Goal: Task Accomplishment & Management: Manage account settings

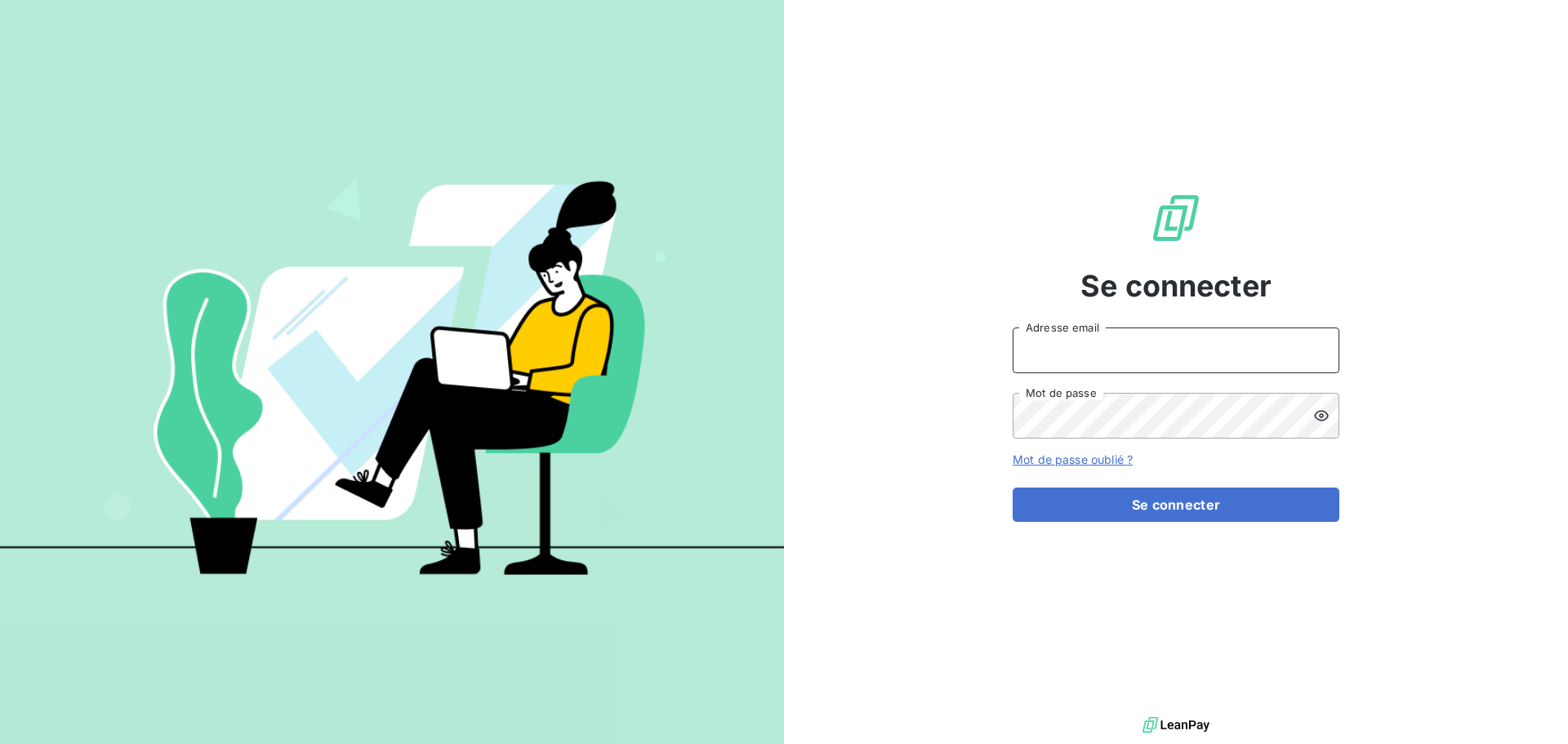
click at [1140, 364] on input "Adresse email" at bounding box center [1176, 350] width 326 height 46
type input "c.dumazy@safe-groupe.com"
click at [1013, 488] on button "Se connecter" at bounding box center [1176, 504] width 326 height 34
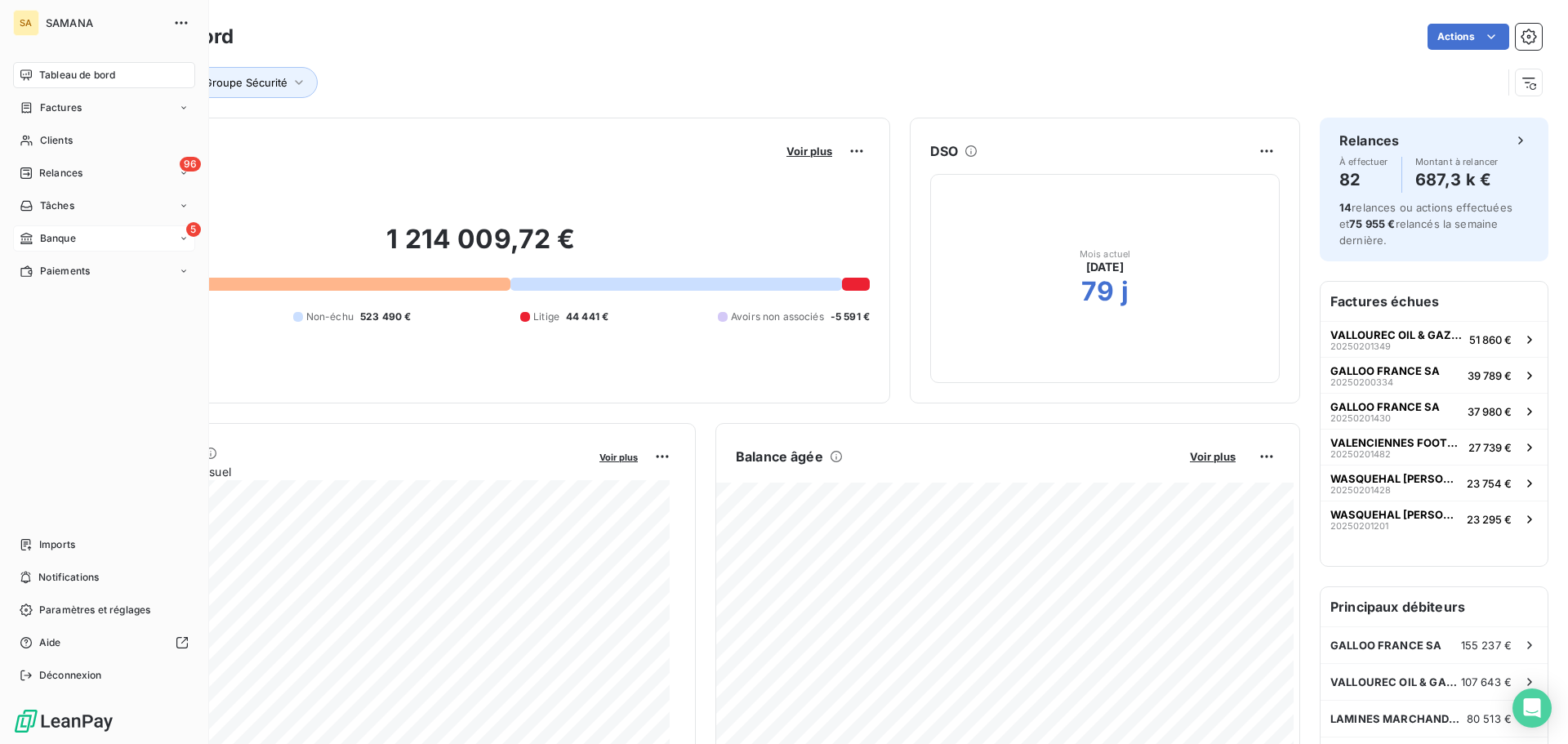
click at [124, 242] on div "5 Banque" at bounding box center [104, 238] width 182 height 26
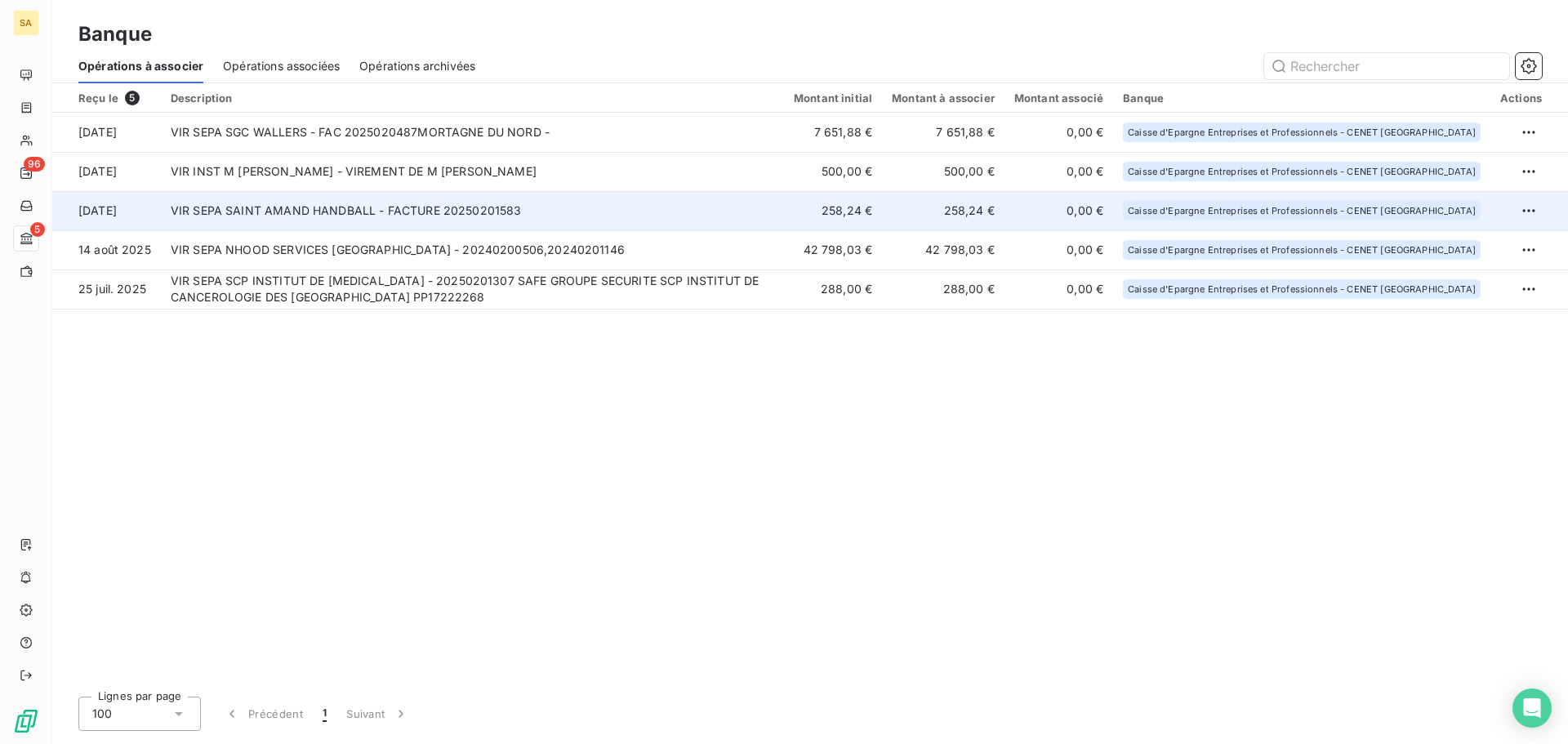
click at [428, 206] on td "VIR SEPA SAINT AMAND HANDBALL - FACTURE 20250201583" at bounding box center [472, 211] width 623 height 39
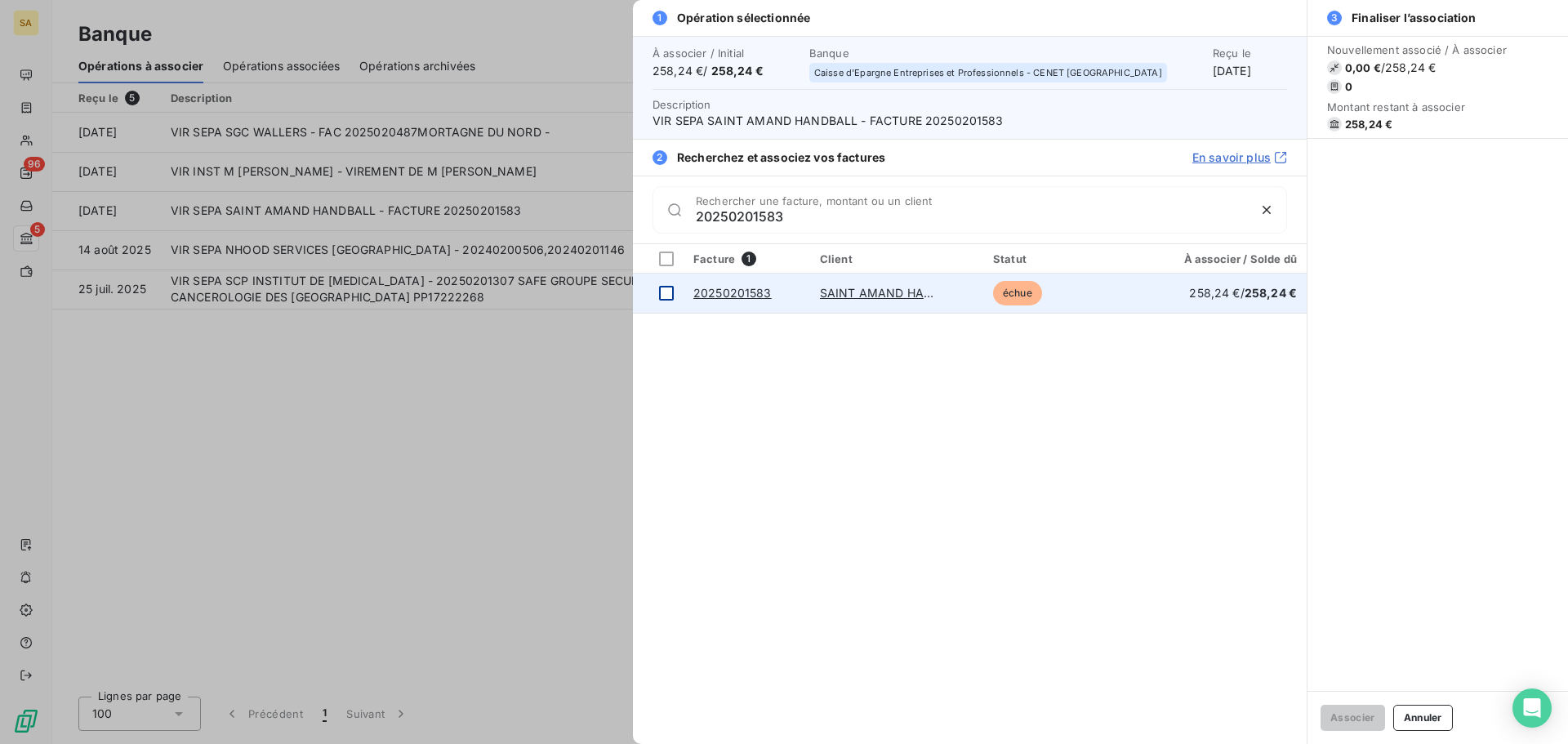
type input "20250201583"
click at [672, 295] on td at bounding box center [657, 293] width 51 height 39
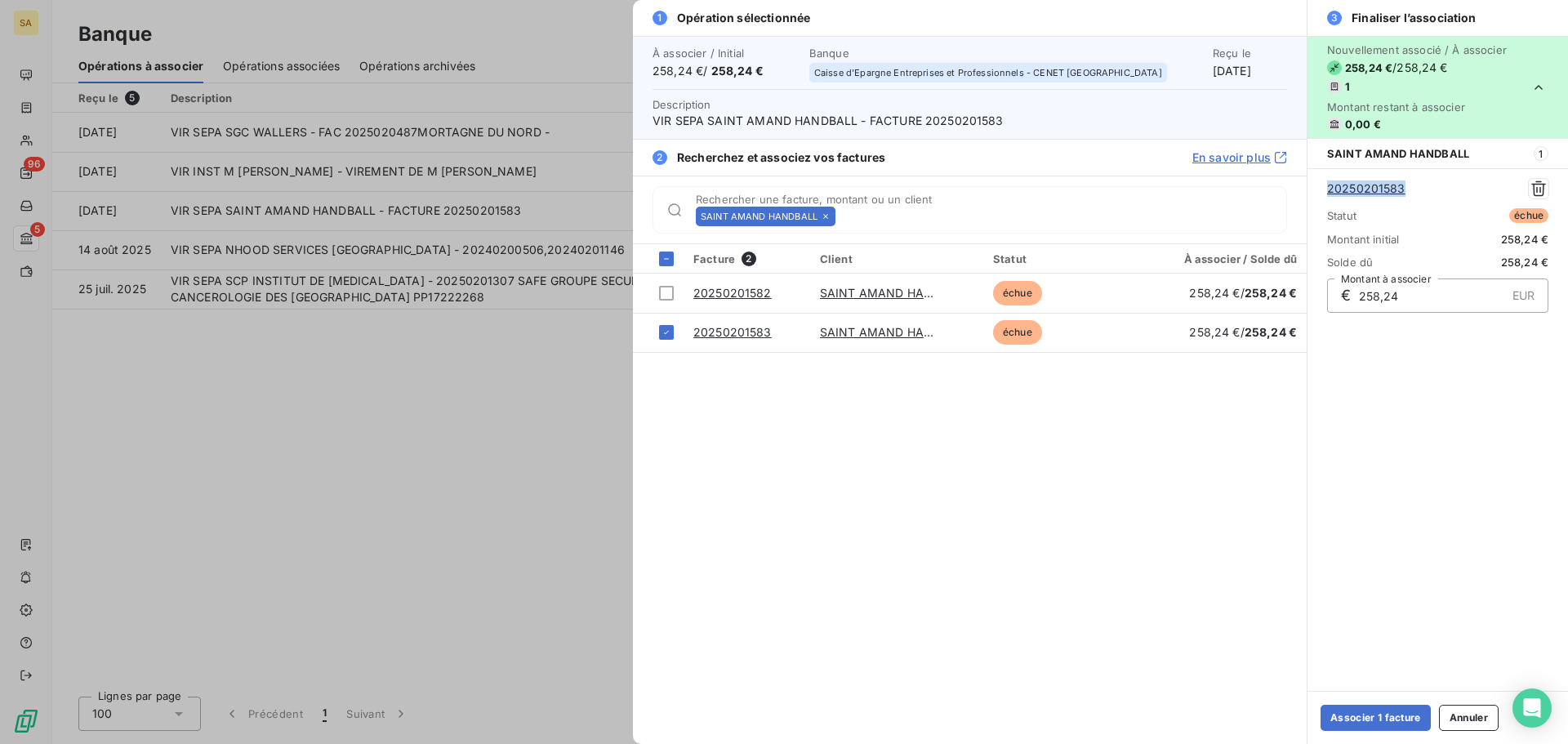
drag, startPoint x: 1425, startPoint y: 191, endPoint x: 1317, endPoint y: 189, distance: 108.0
click at [1317, 189] on div "20250201583 Statut échue Montant initial 258,24 € Solde dû 258,24 € € 258,24 EU…" at bounding box center [1437, 245] width 261 height 154
copy link "20250201583"
click at [1386, 716] on button "Associer 1 facture" at bounding box center [1376, 717] width 110 height 26
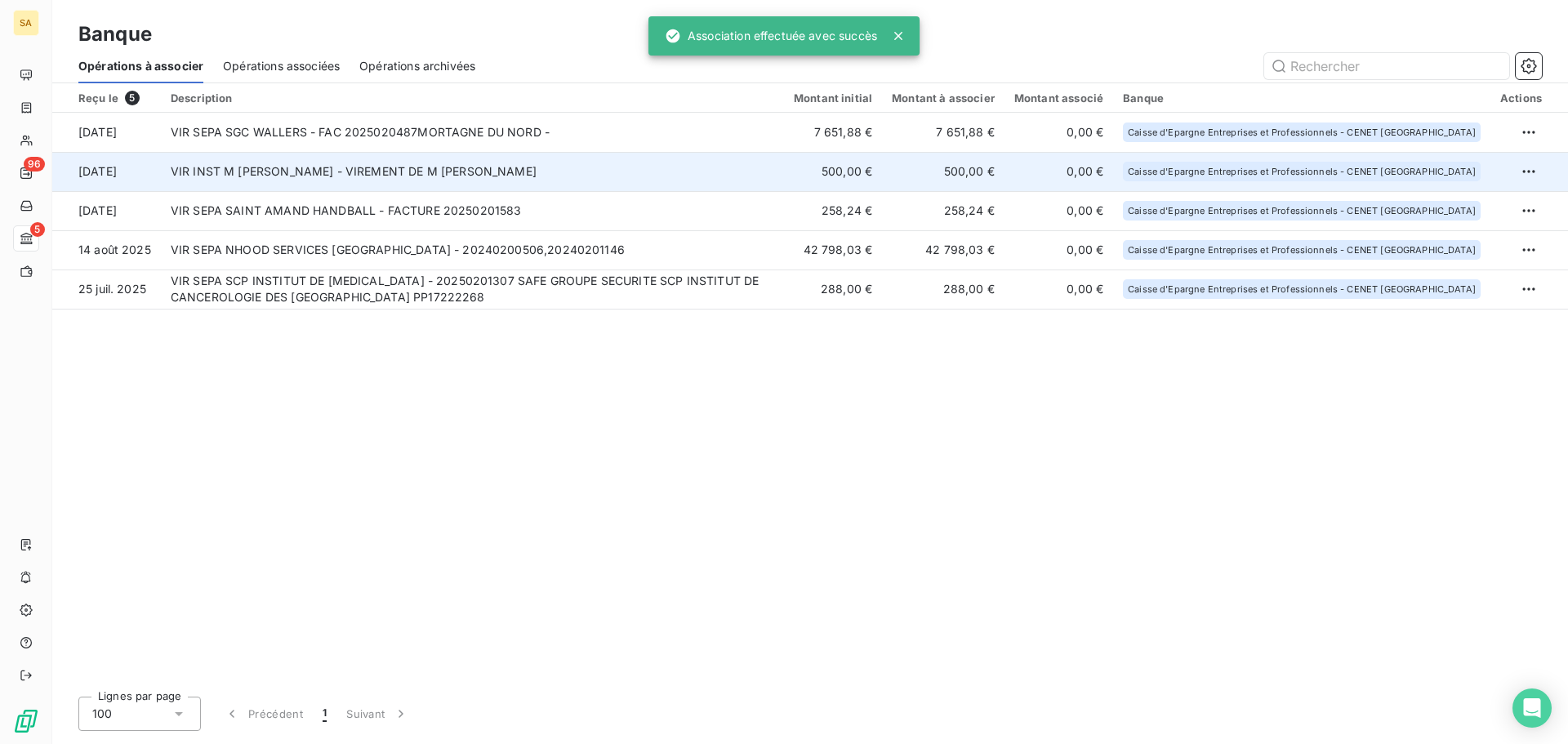
click at [329, 181] on td "VIR INST M NICODEME FABRICE - VIREMENT DE M NICODEME FABRICE" at bounding box center [472, 171] width 623 height 39
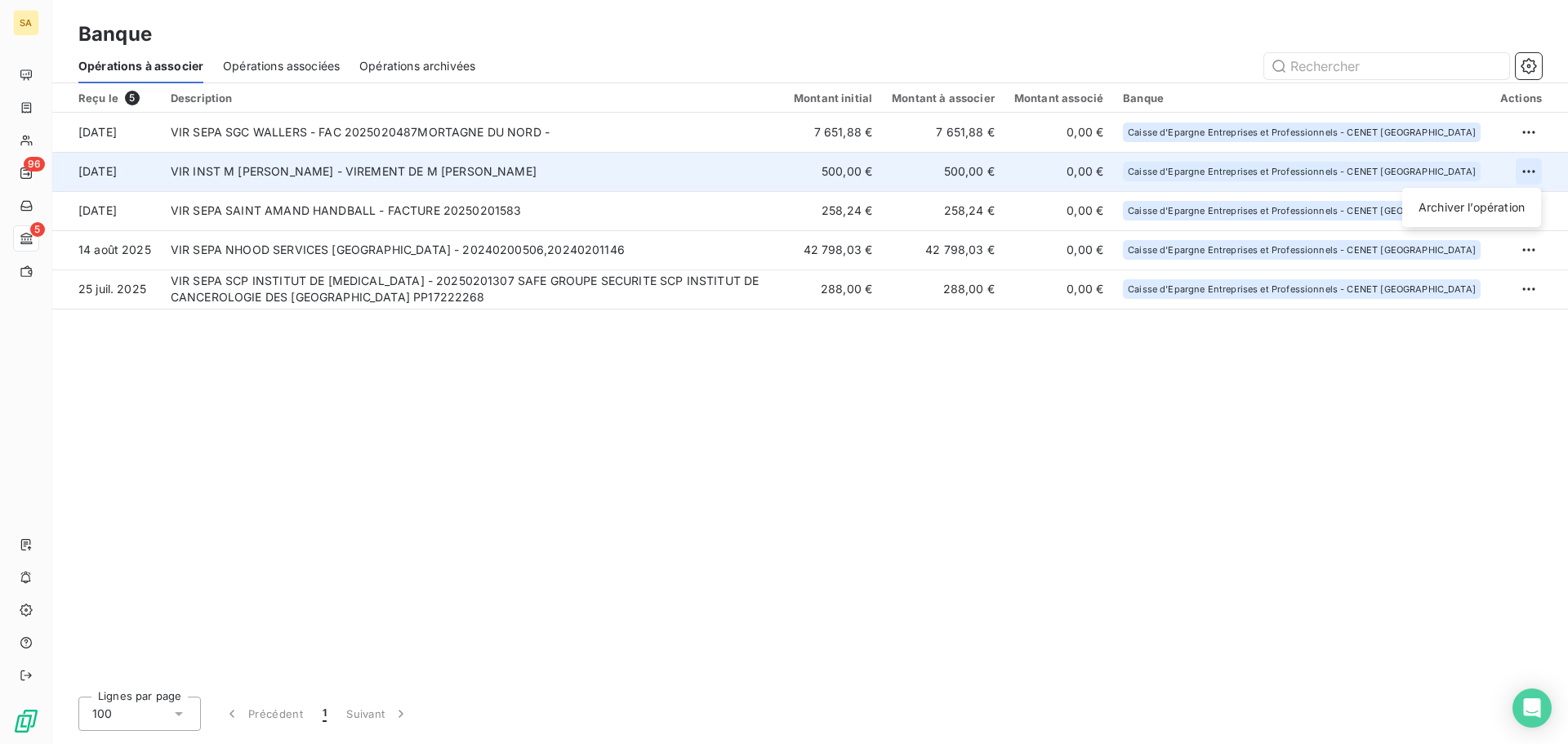
click at [1531, 173] on html "SA 96 5 Banque Opérations à associer Opérations associées Opérations archivées …" at bounding box center [784, 372] width 1568 height 744
click at [1466, 205] on div "Archiver l’opération" at bounding box center [1471, 207] width 126 height 26
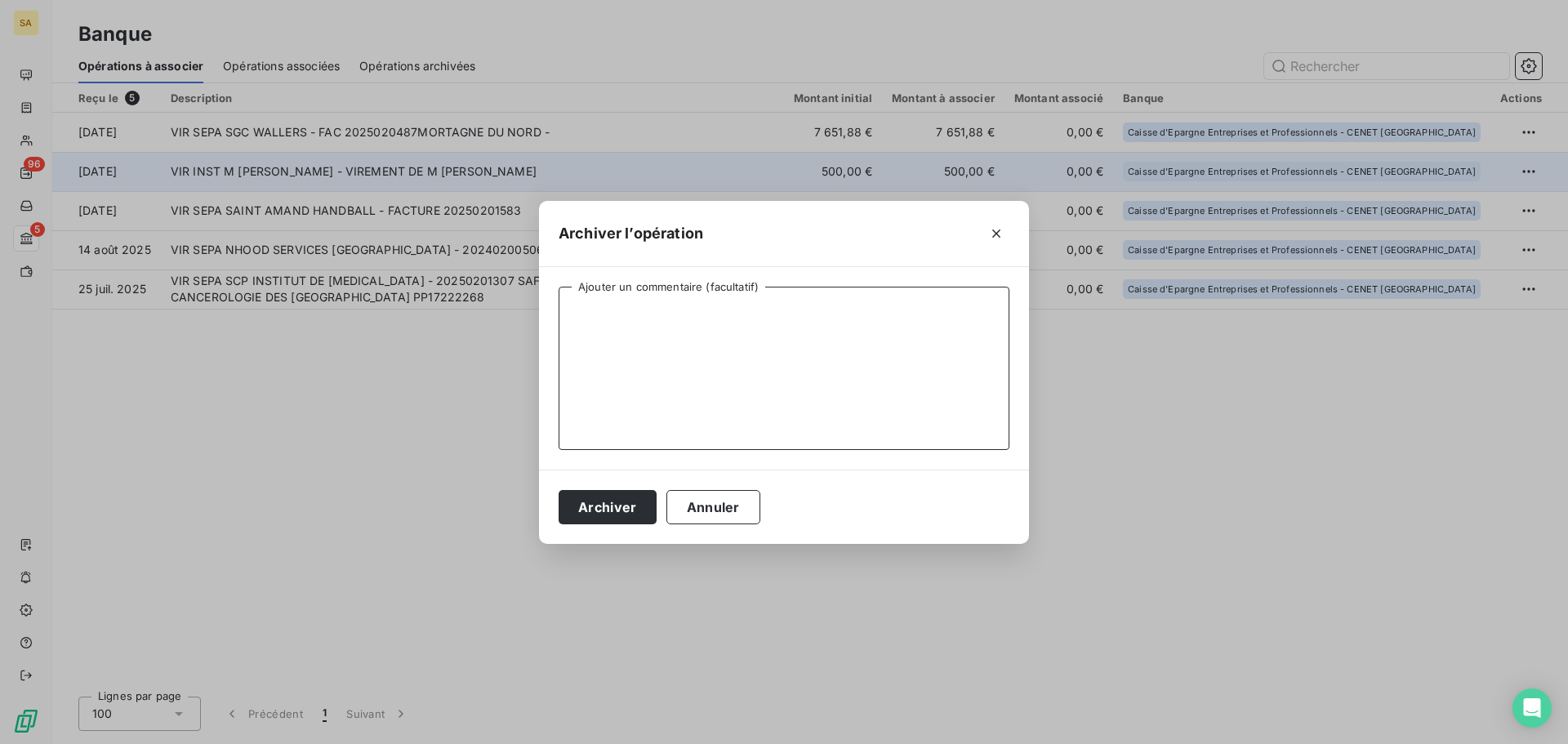
click at [801, 340] on textarea "Ajouter un commentaire (facultatif)" at bounding box center [784, 368] width 451 height 163
type textarea "Non lié à une prestation"
click at [623, 512] on button "Archiver" at bounding box center [608, 507] width 98 height 34
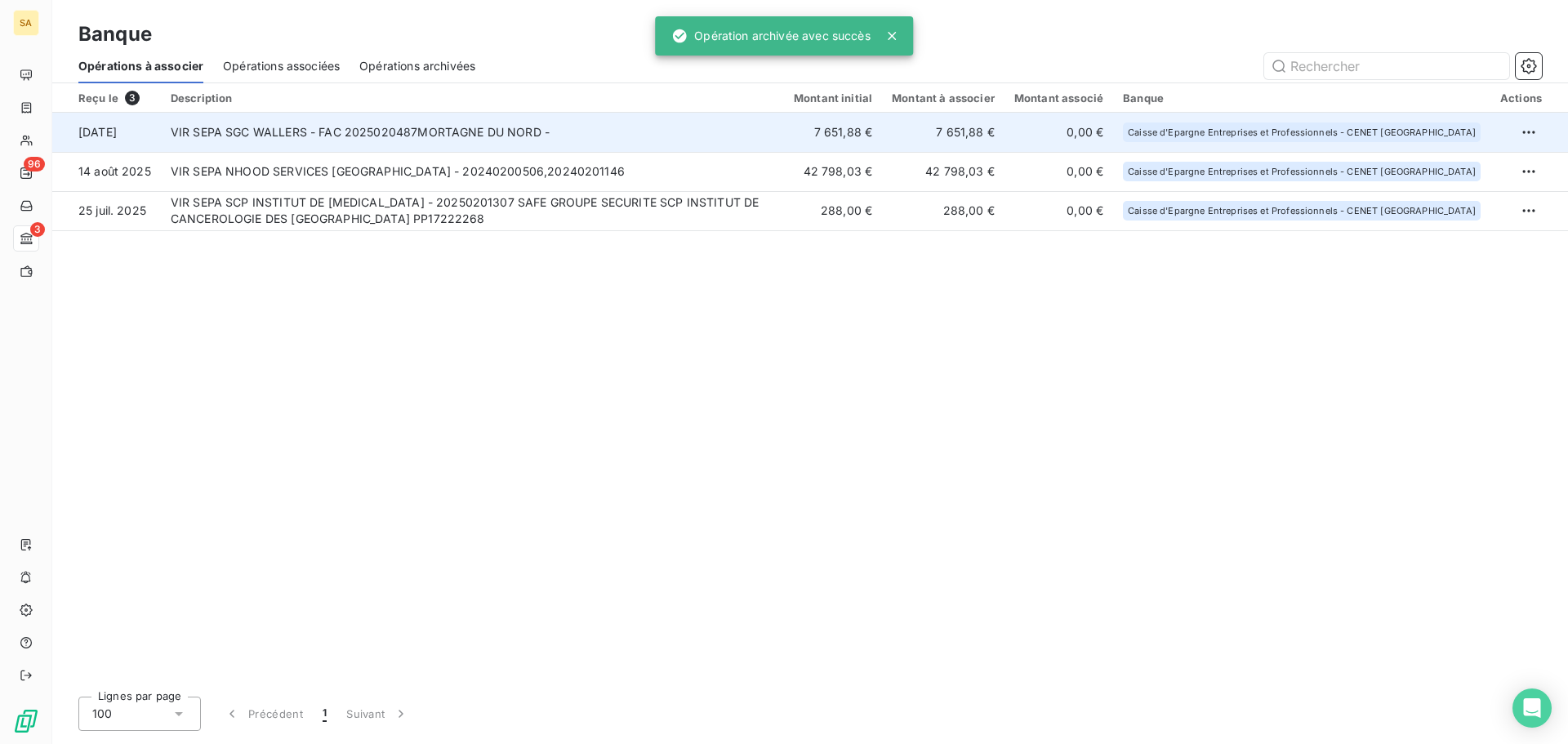
click at [482, 126] on td "VIR SEPA SGC WALLERS - FAC 2025020487MORTAGNE DU NORD -" at bounding box center [472, 131] width 623 height 39
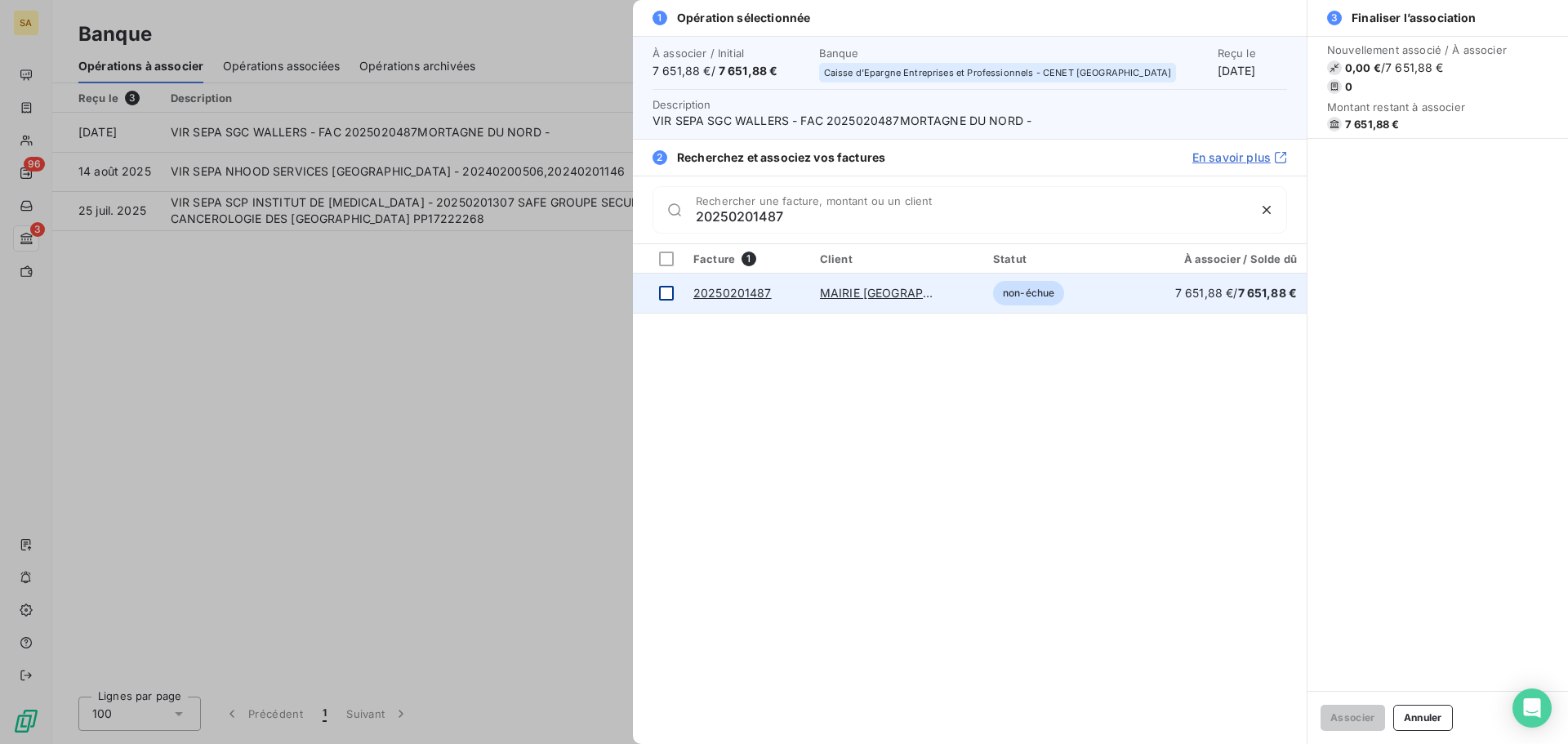
type input "20250201487"
click at [667, 294] on div at bounding box center [667, 293] width 15 height 15
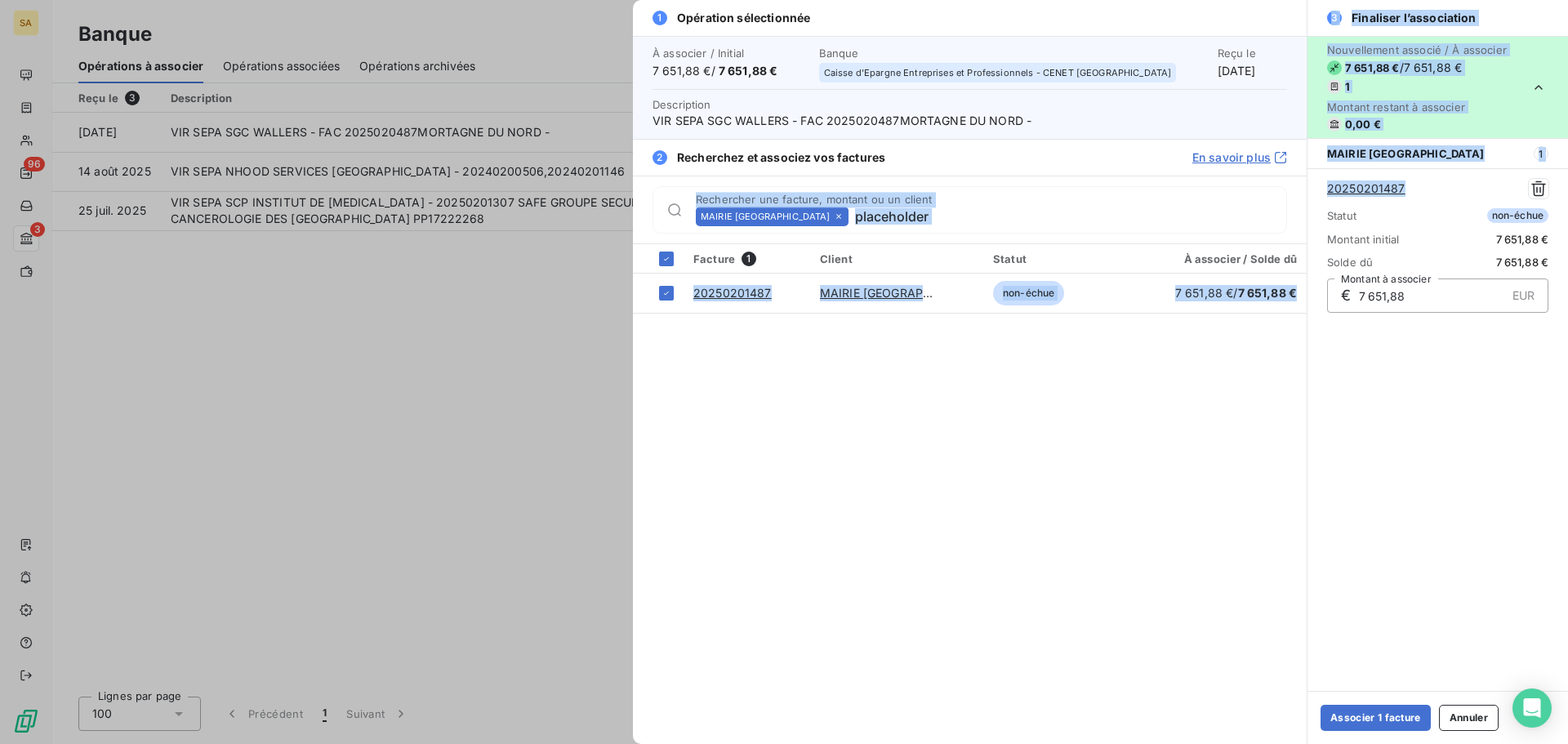
drag, startPoint x: 1416, startPoint y: 186, endPoint x: 1278, endPoint y: 186, distance: 138.0
click at [1278, 186] on div "1 Opération sélectionnée À associer / Initial 7 651,88 € / 7 651,88 € Banque Ca…" at bounding box center [1099, 372] width 935 height 744
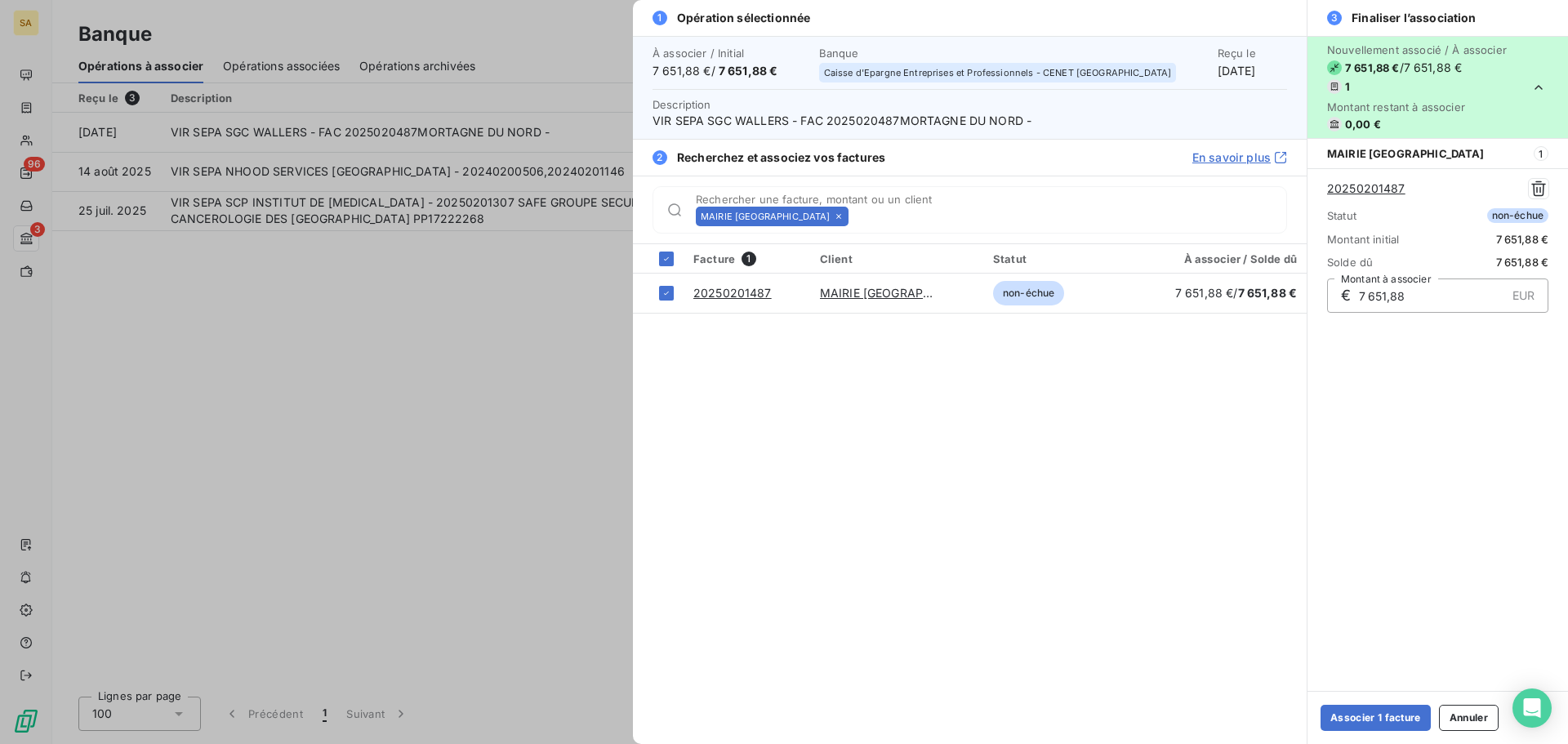
drag, startPoint x: 1502, startPoint y: 479, endPoint x: 1492, endPoint y: 451, distance: 29.7
click at [1503, 479] on div "Nouvellement associé / À associer 7 651,88 € / 7 651,88 € 1 Montant restant à a…" at bounding box center [1437, 363] width 261 height 655
drag, startPoint x: 1408, startPoint y: 187, endPoint x: 1315, endPoint y: 181, distance: 93.2
click at [1315, 181] on div "20250201487 Statut non-échue Montant initial 7 651,88 € Solde dû 7 651,88 € € 7…" at bounding box center [1437, 245] width 261 height 154
copy link "20250201487"
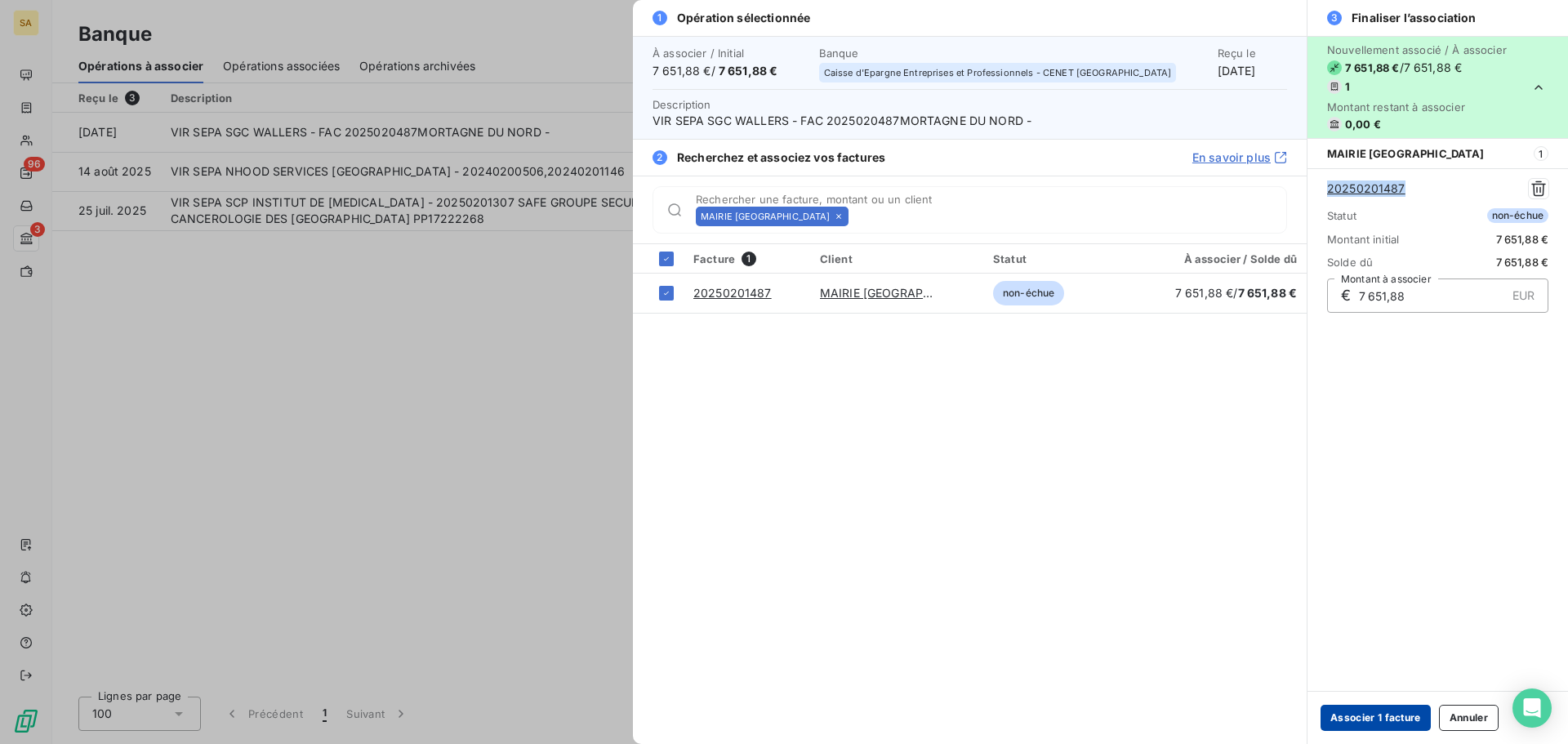
click at [1367, 716] on button "Associer 1 facture" at bounding box center [1376, 717] width 110 height 26
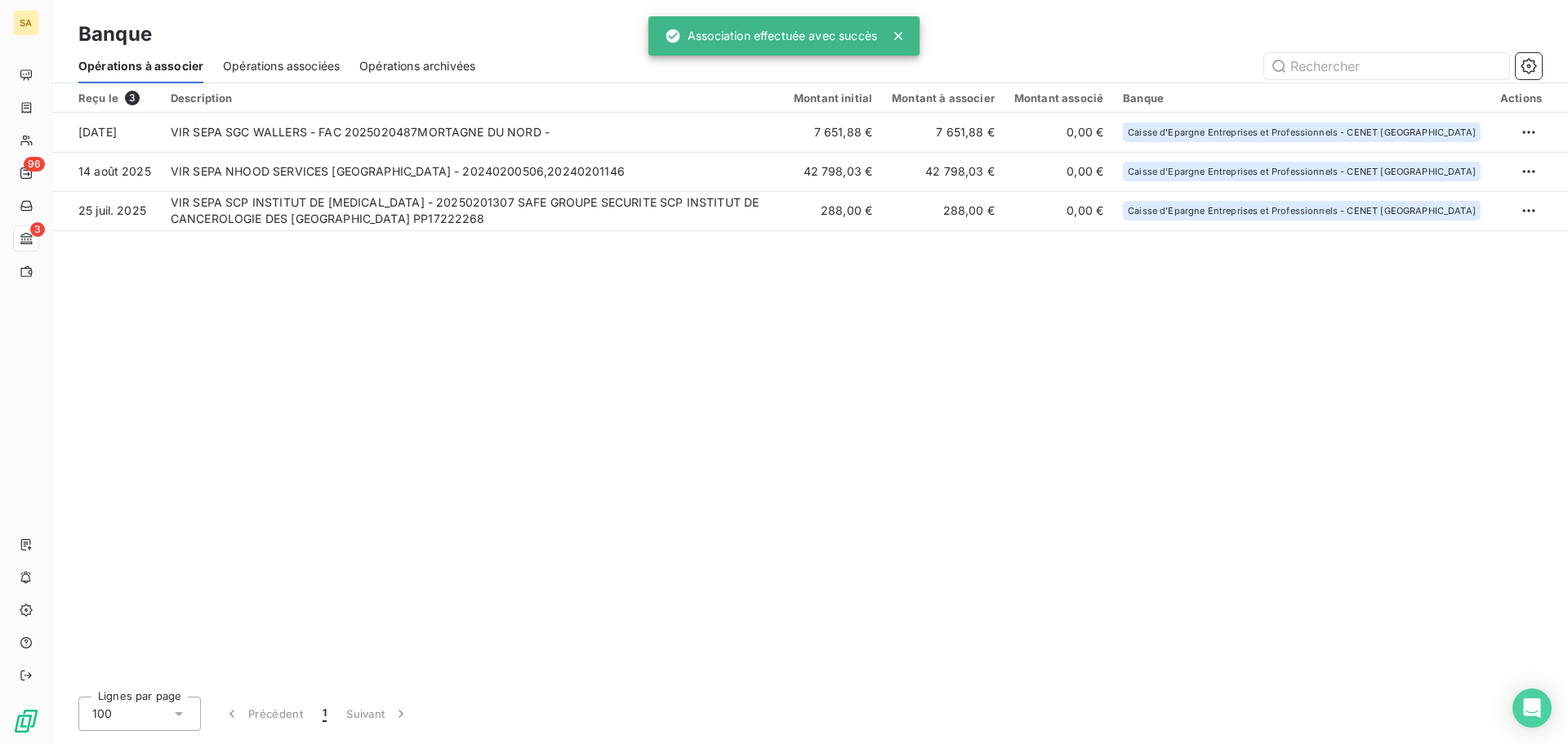
click at [683, 332] on div "Reçu le 3 Description Montant initial Montant à associer Montant associé Banque…" at bounding box center [810, 383] width 1516 height 600
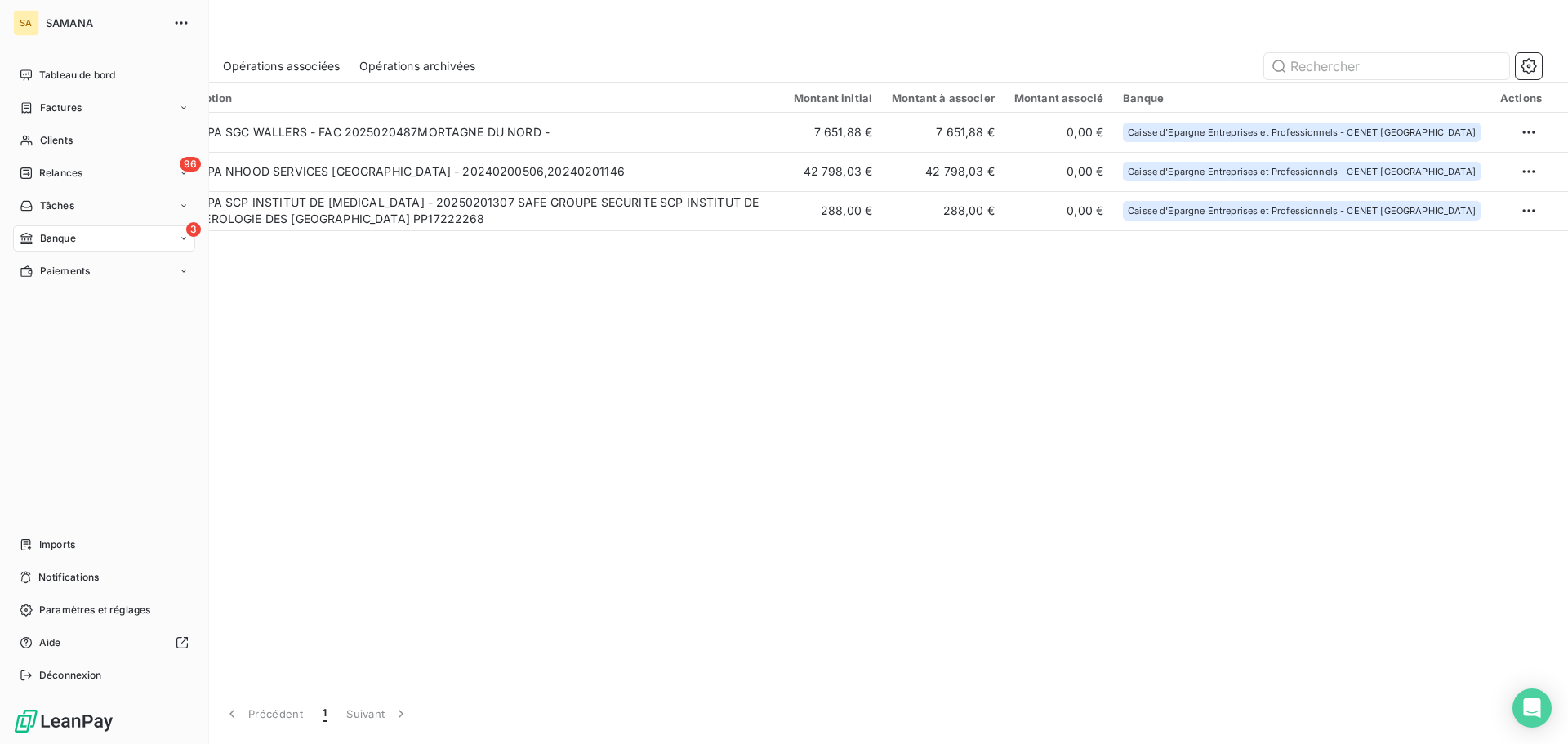
click at [60, 247] on div "3 Banque" at bounding box center [104, 238] width 182 height 26
click at [96, 309] on span "Opérations associées" at bounding box center [90, 304] width 102 height 15
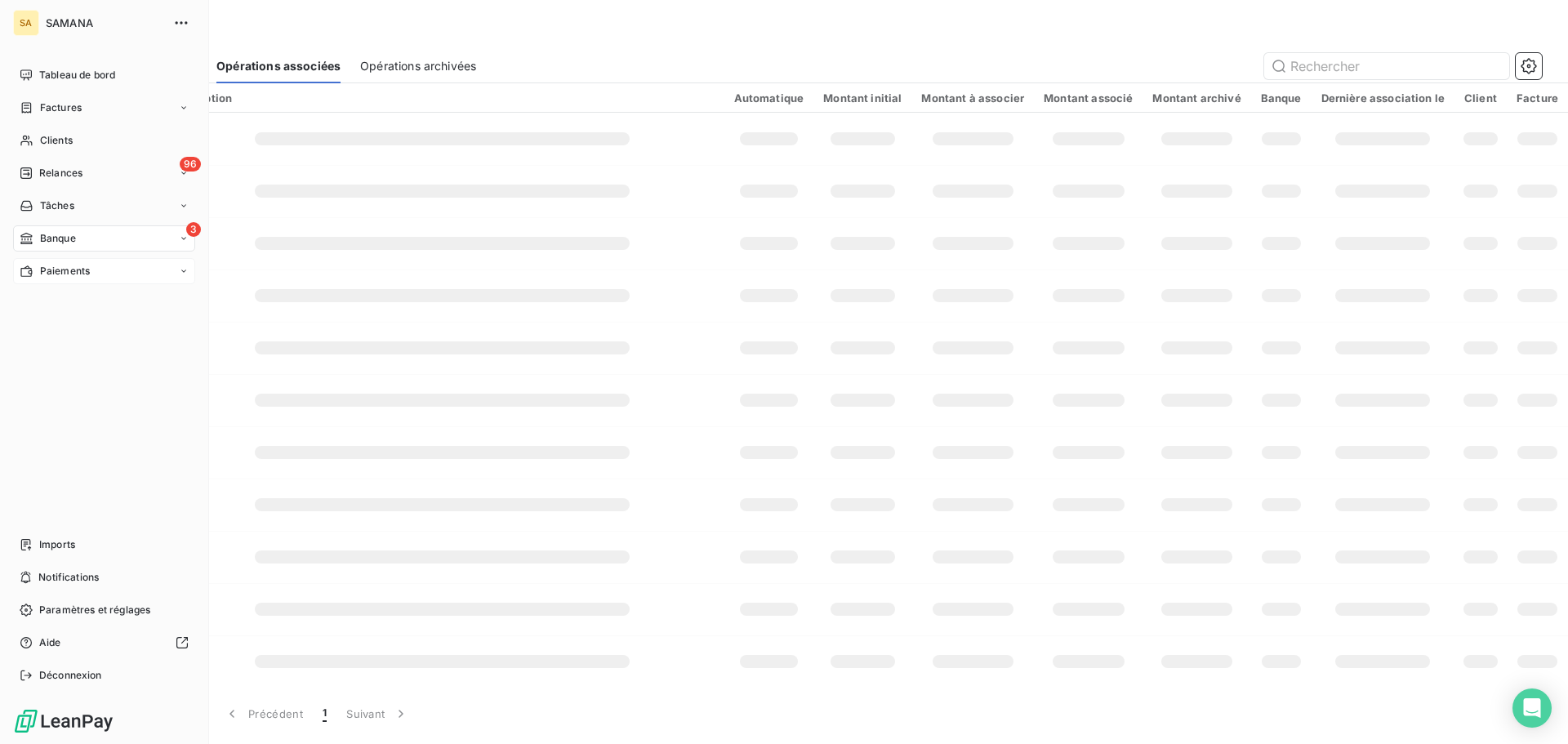
click at [96, 276] on div "Paiements" at bounding box center [104, 270] width 182 height 26
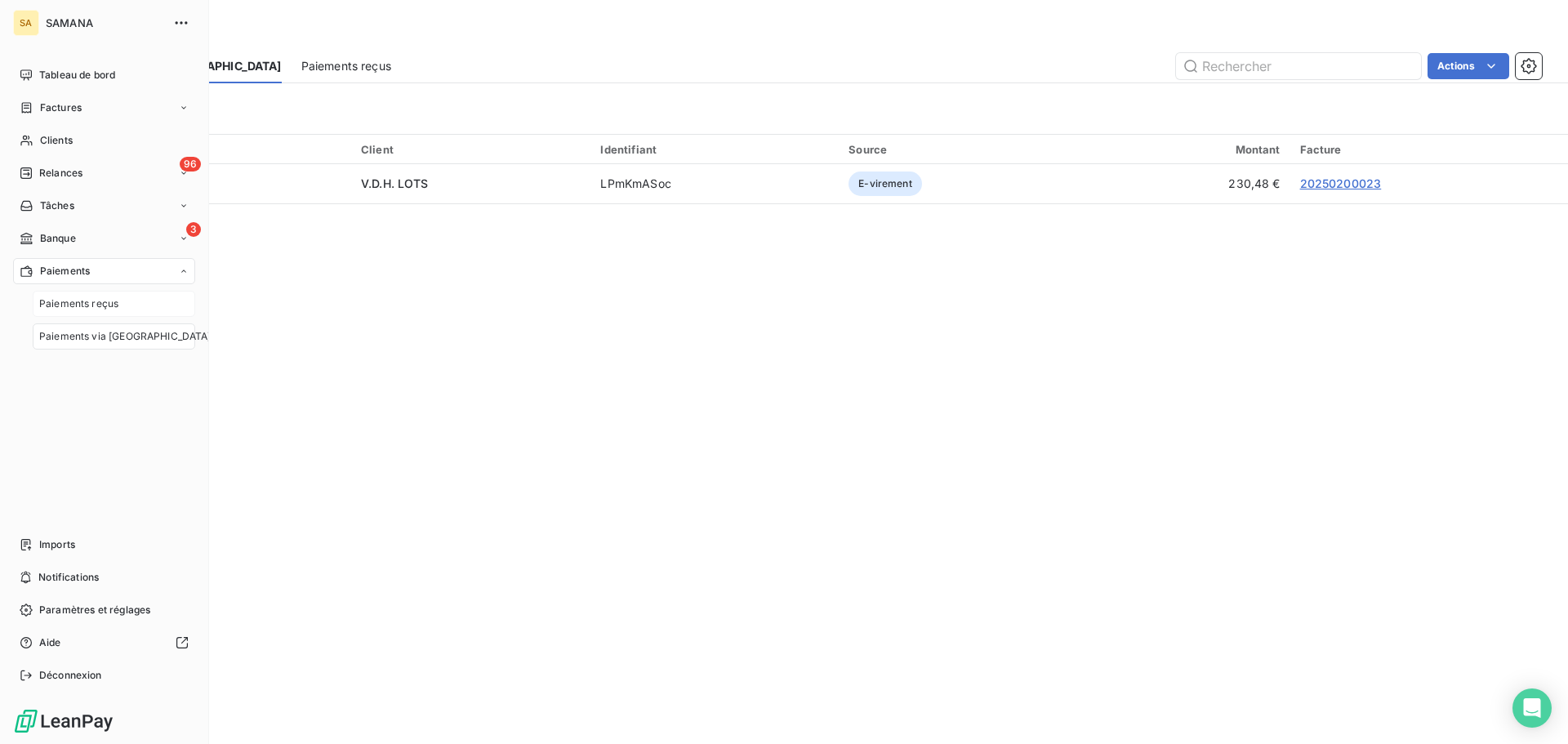
click at [92, 307] on span "Paiements reçus" at bounding box center [78, 304] width 79 height 15
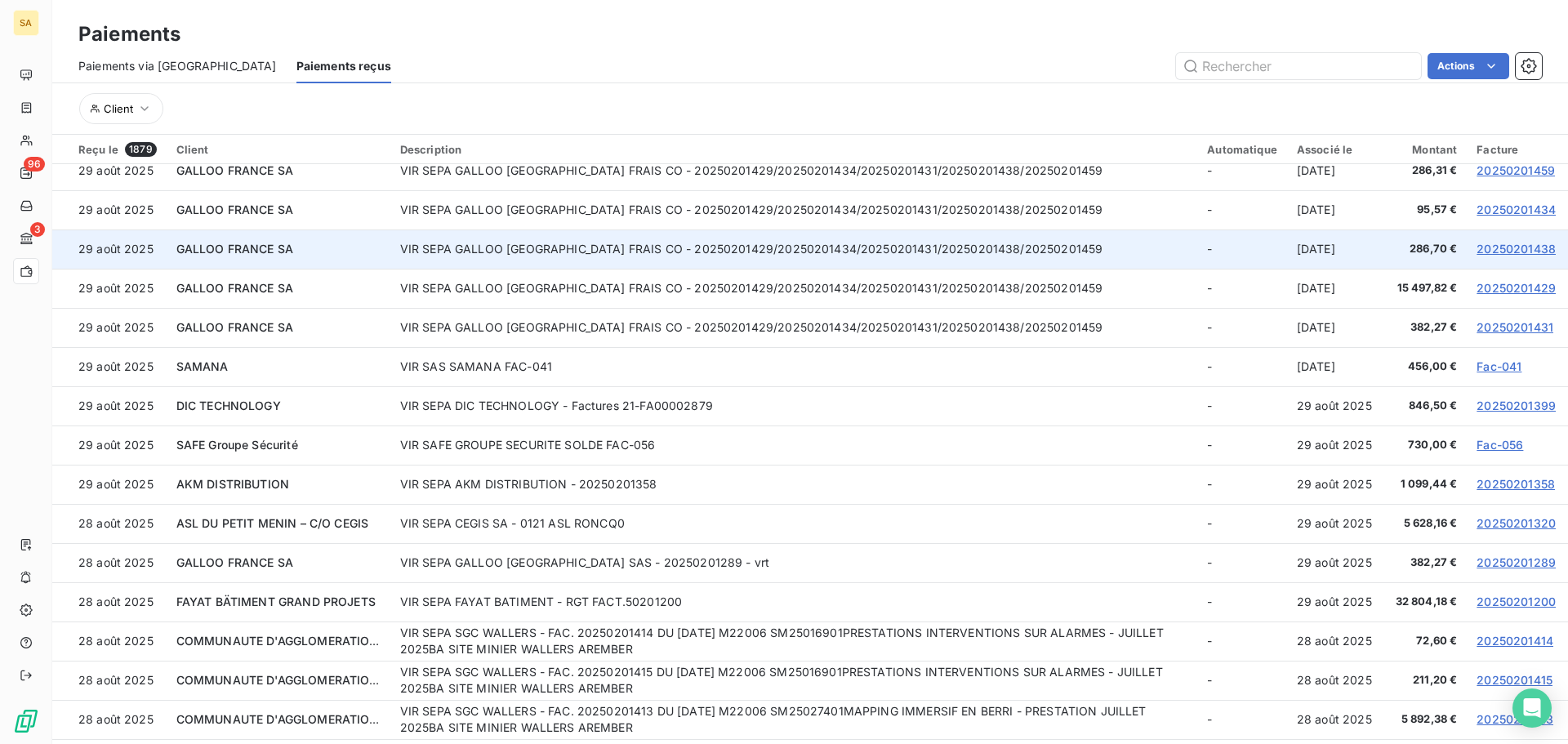
scroll to position [2776, 0]
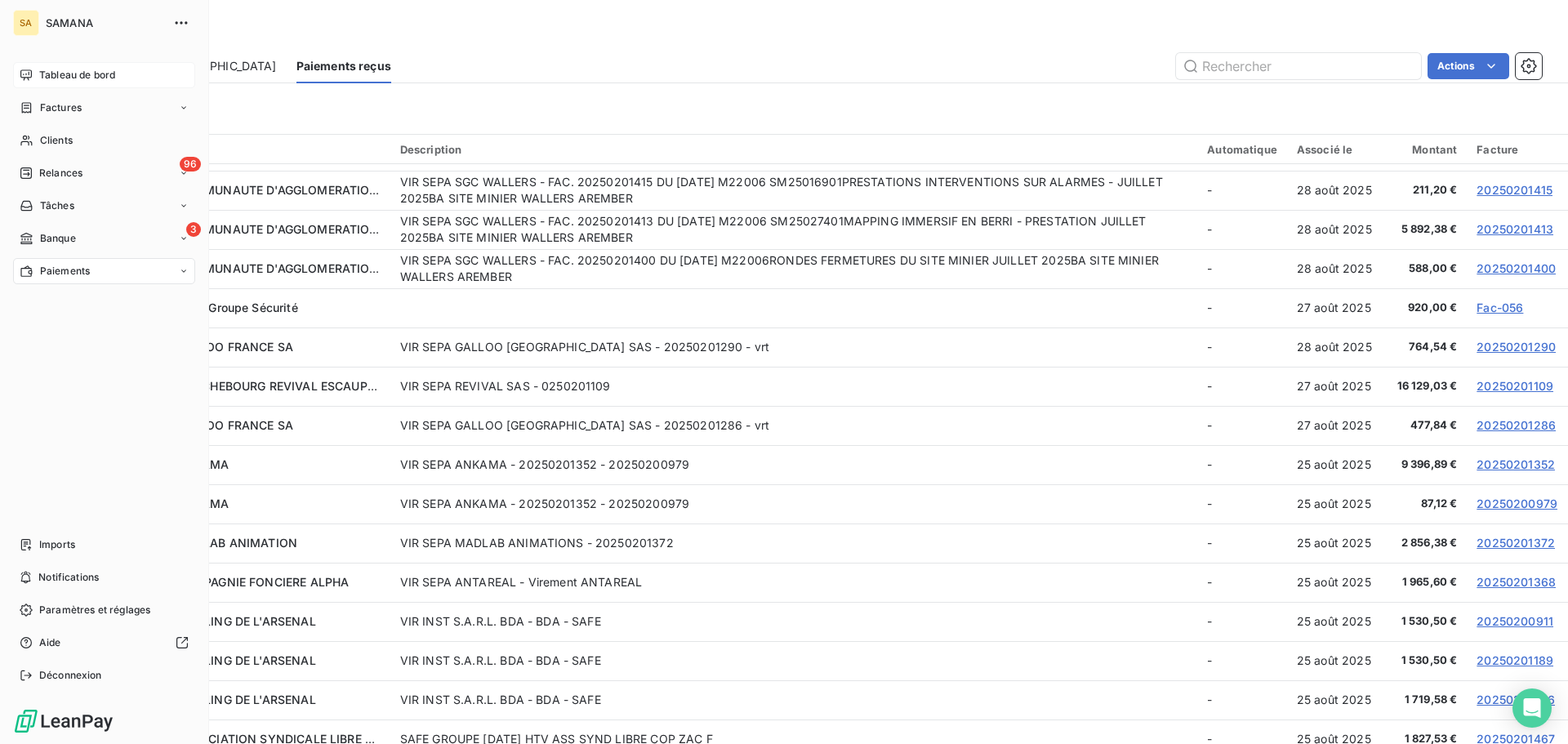
click at [33, 76] on div "Tableau de bord" at bounding box center [104, 75] width 182 height 26
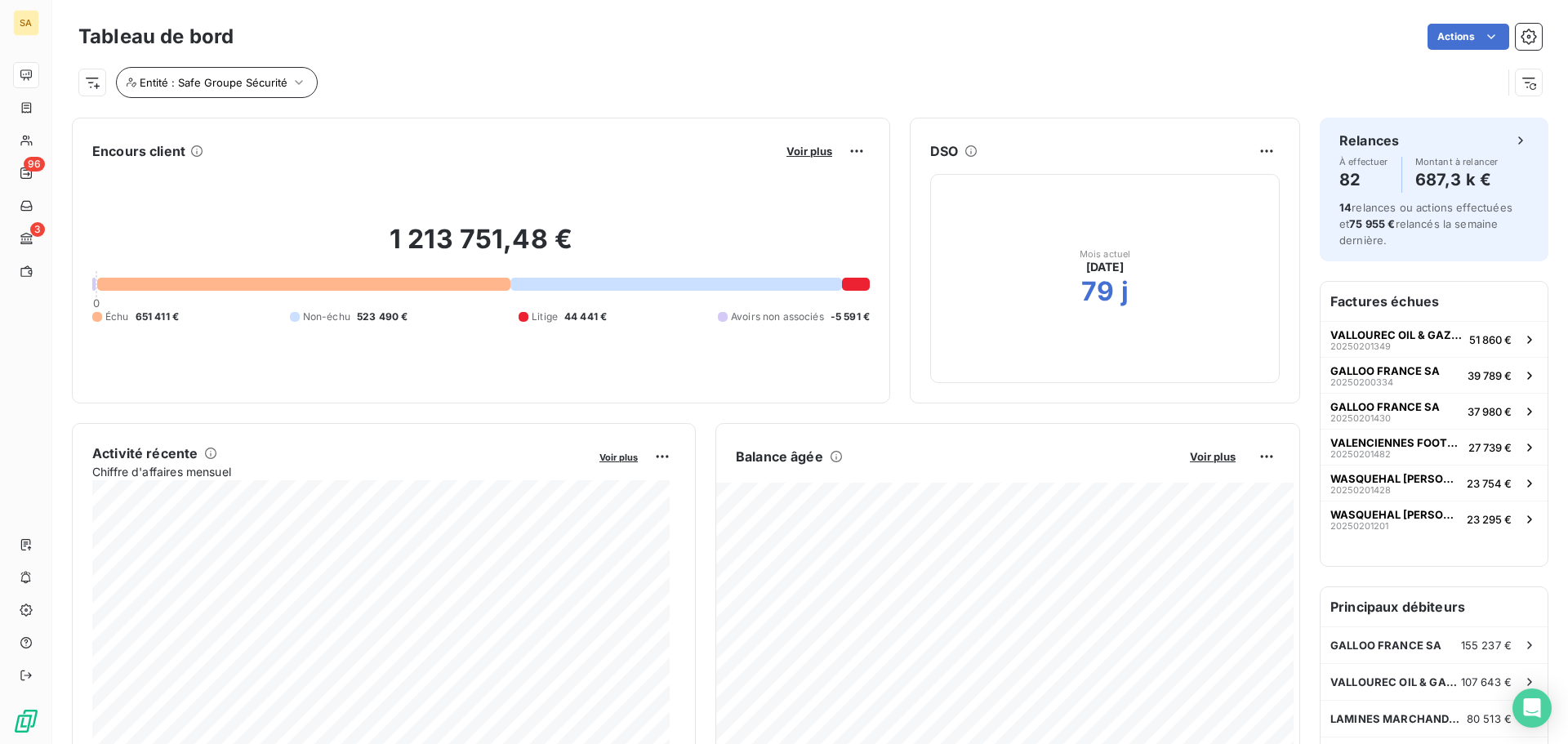
drag, startPoint x: 221, startPoint y: 106, endPoint x: 219, endPoint y: 93, distance: 13.2
click at [221, 105] on div "Tableau de bord Actions Entité : Safe Groupe Sécurité" at bounding box center [810, 54] width 1516 height 108
click at [218, 84] on span "Entité : Safe Groupe Sécurité" at bounding box center [214, 82] width 148 height 13
click at [420, 124] on icon at bounding box center [420, 125] width 10 height 10
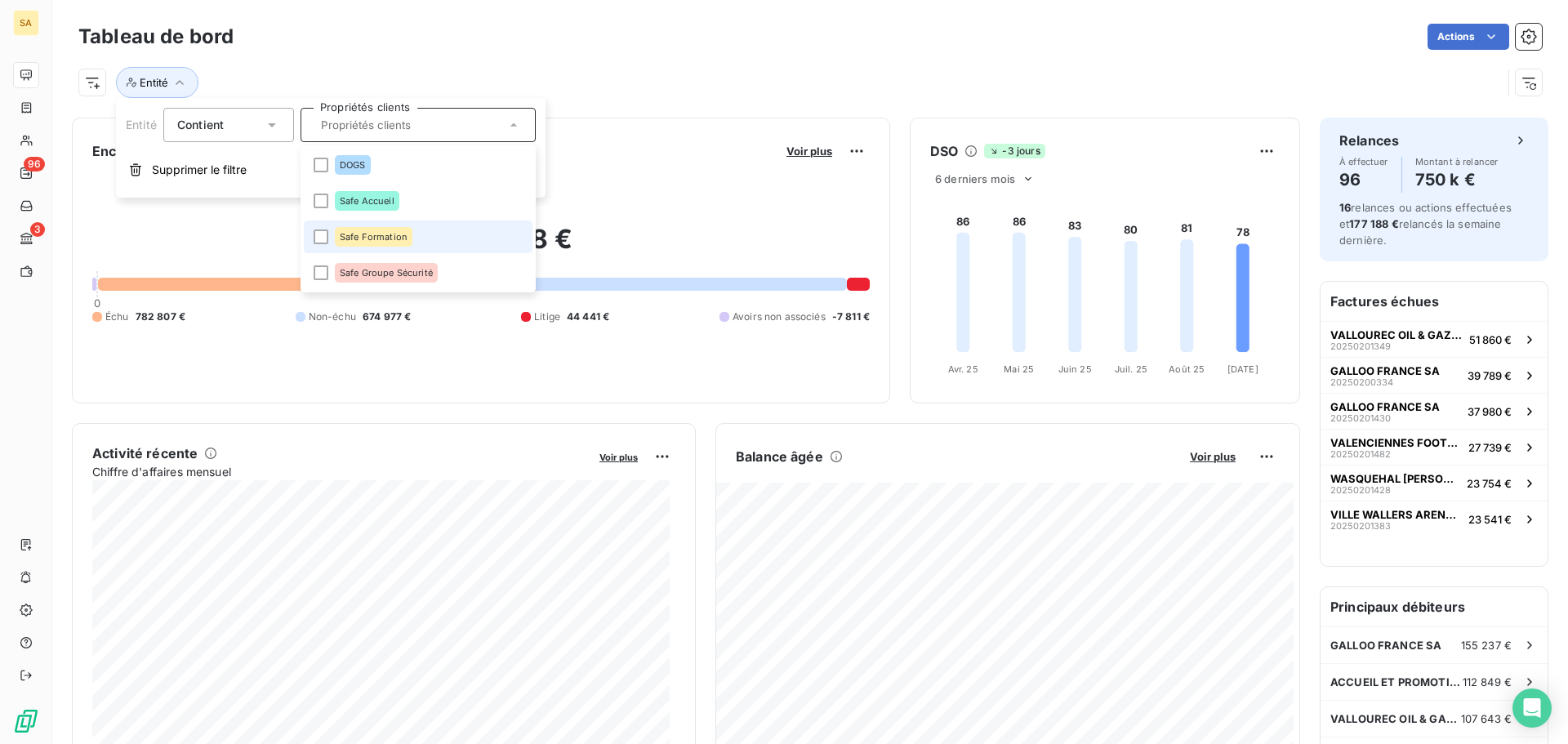
click at [371, 239] on span "Safe Formation" at bounding box center [373, 237] width 67 height 10
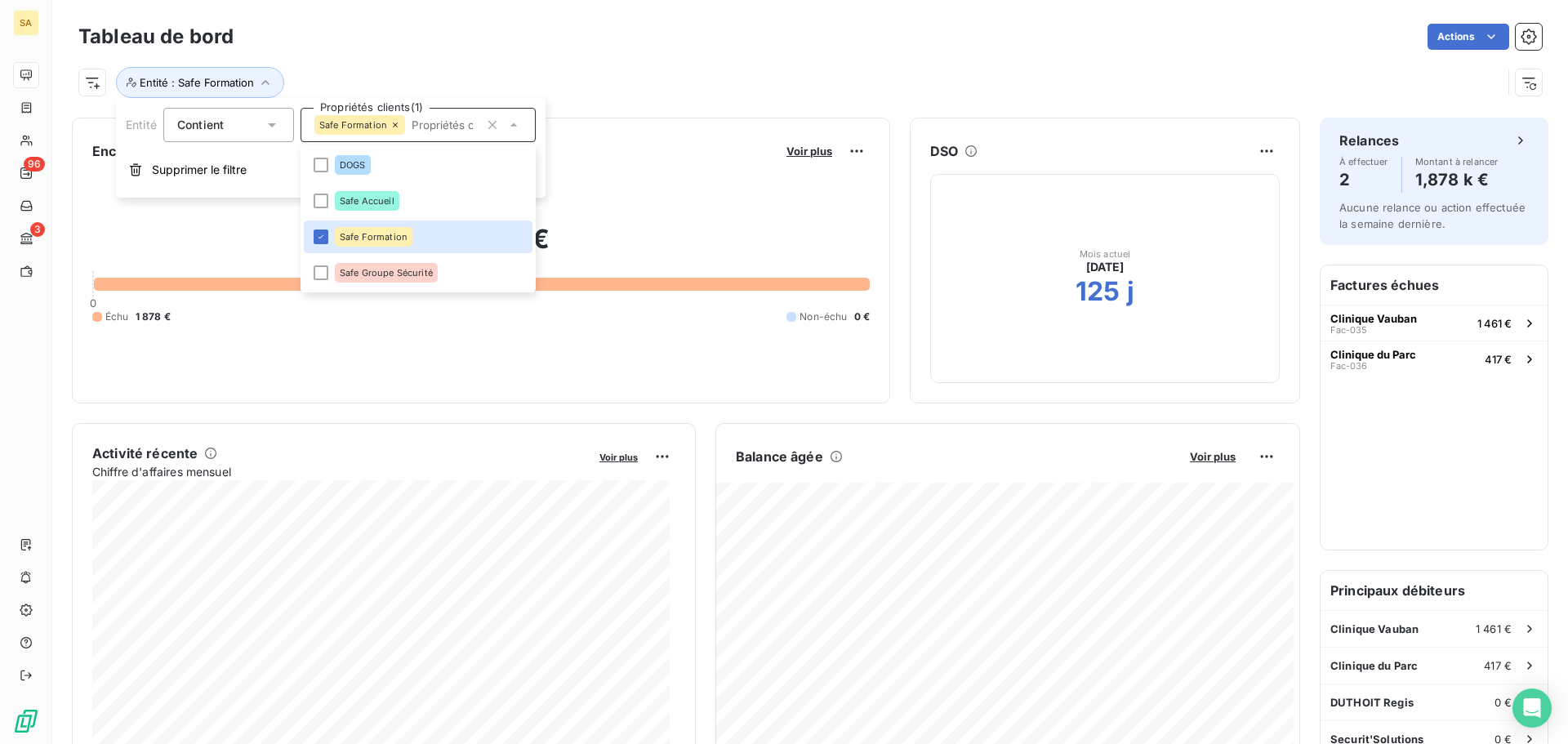
click at [1071, 50] on div "Tableau de bord Actions" at bounding box center [810, 37] width 1463 height 34
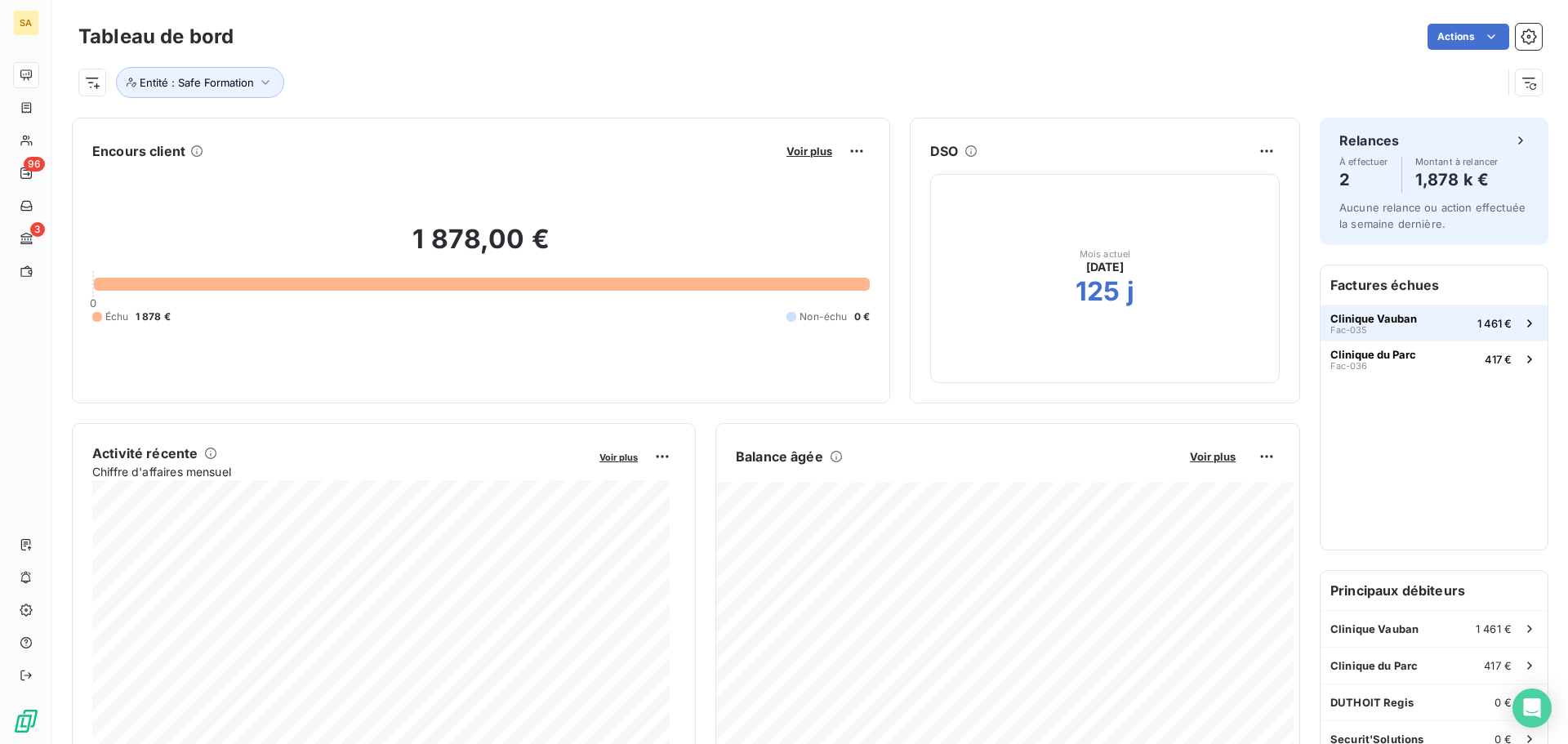
click at [1434, 325] on button "Clinique Vauban Fac-035 1 461 €" at bounding box center [1434, 322] width 227 height 36
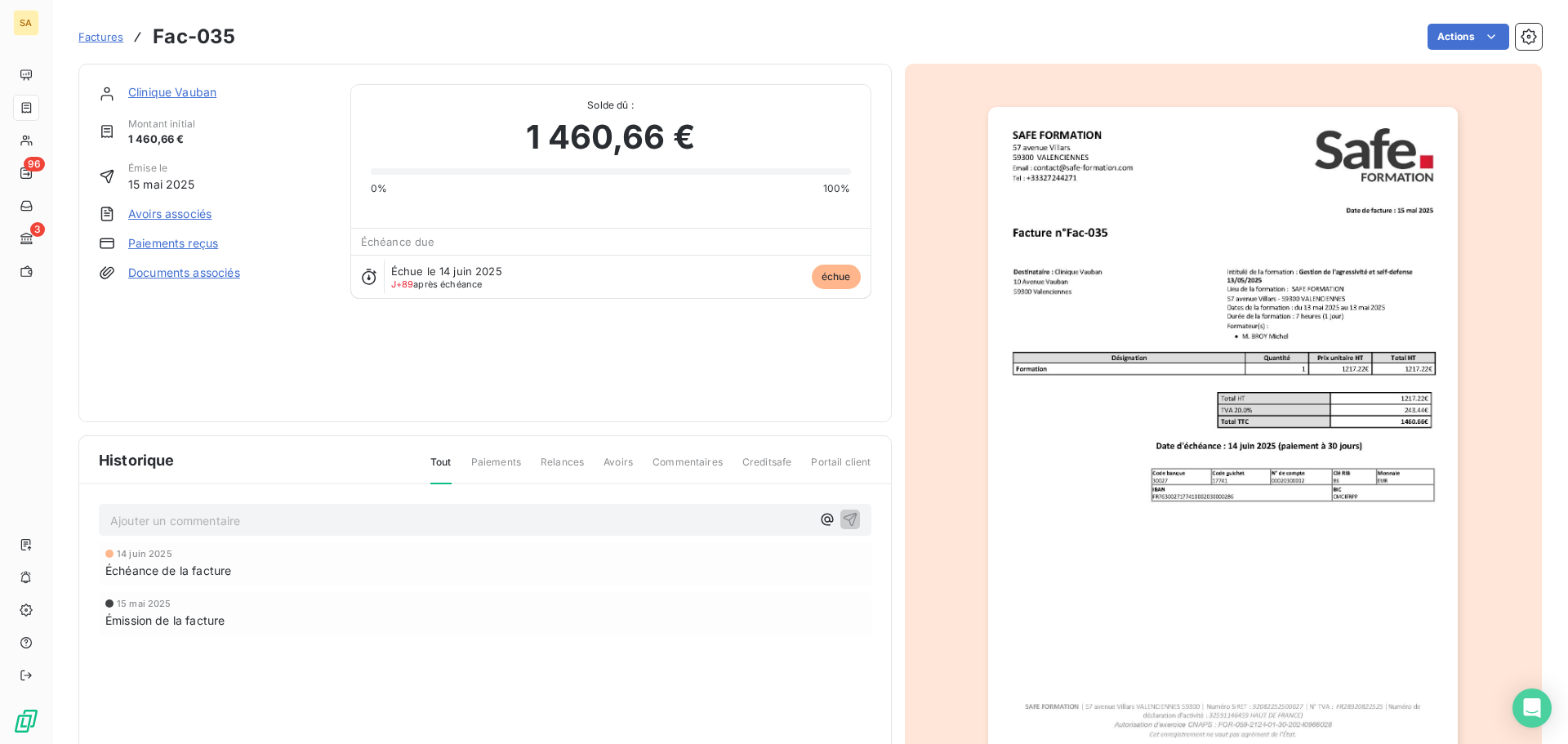
click at [1307, 336] on img "button" at bounding box center [1223, 439] width 469 height 665
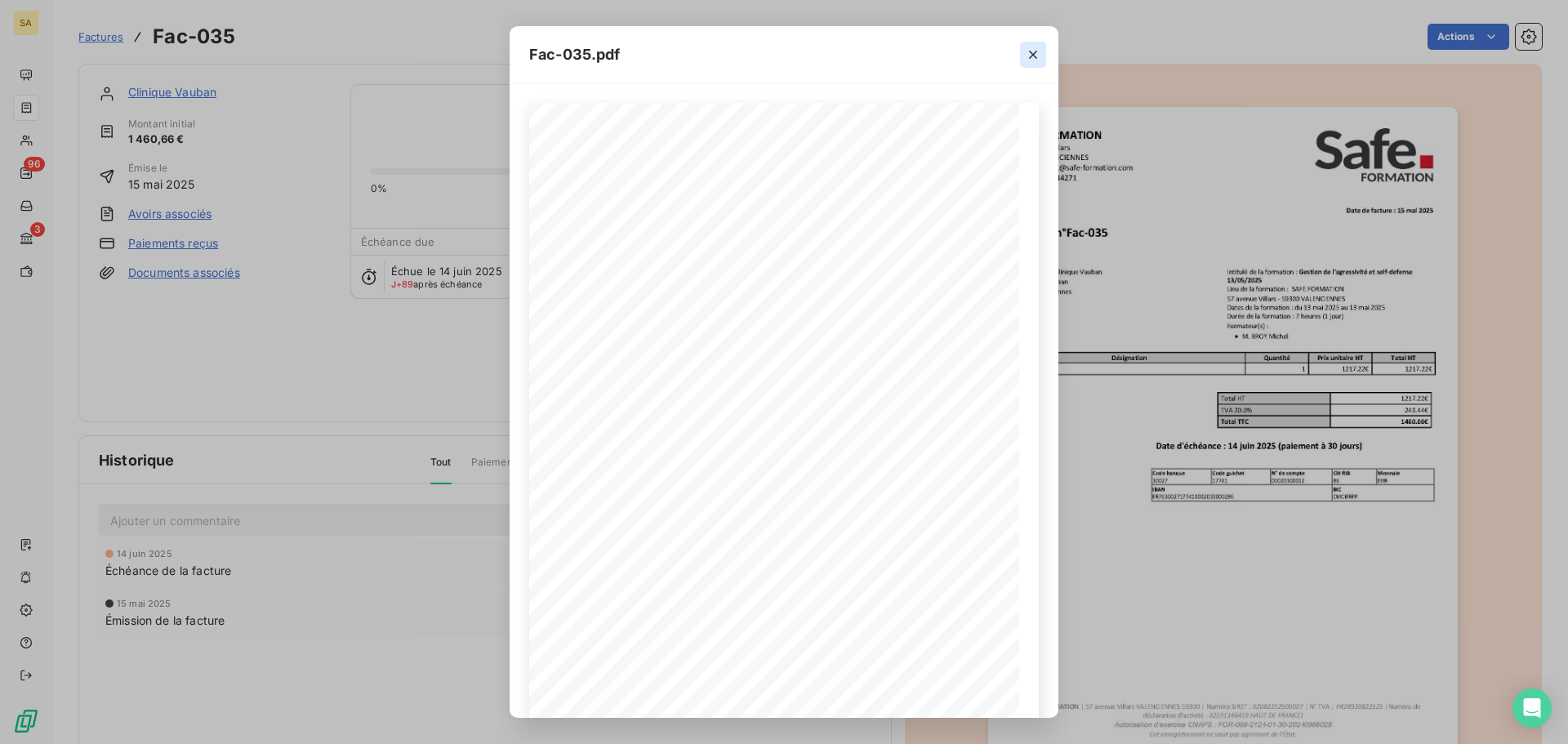
click at [1032, 62] on icon "button" at bounding box center [1033, 55] width 17 height 17
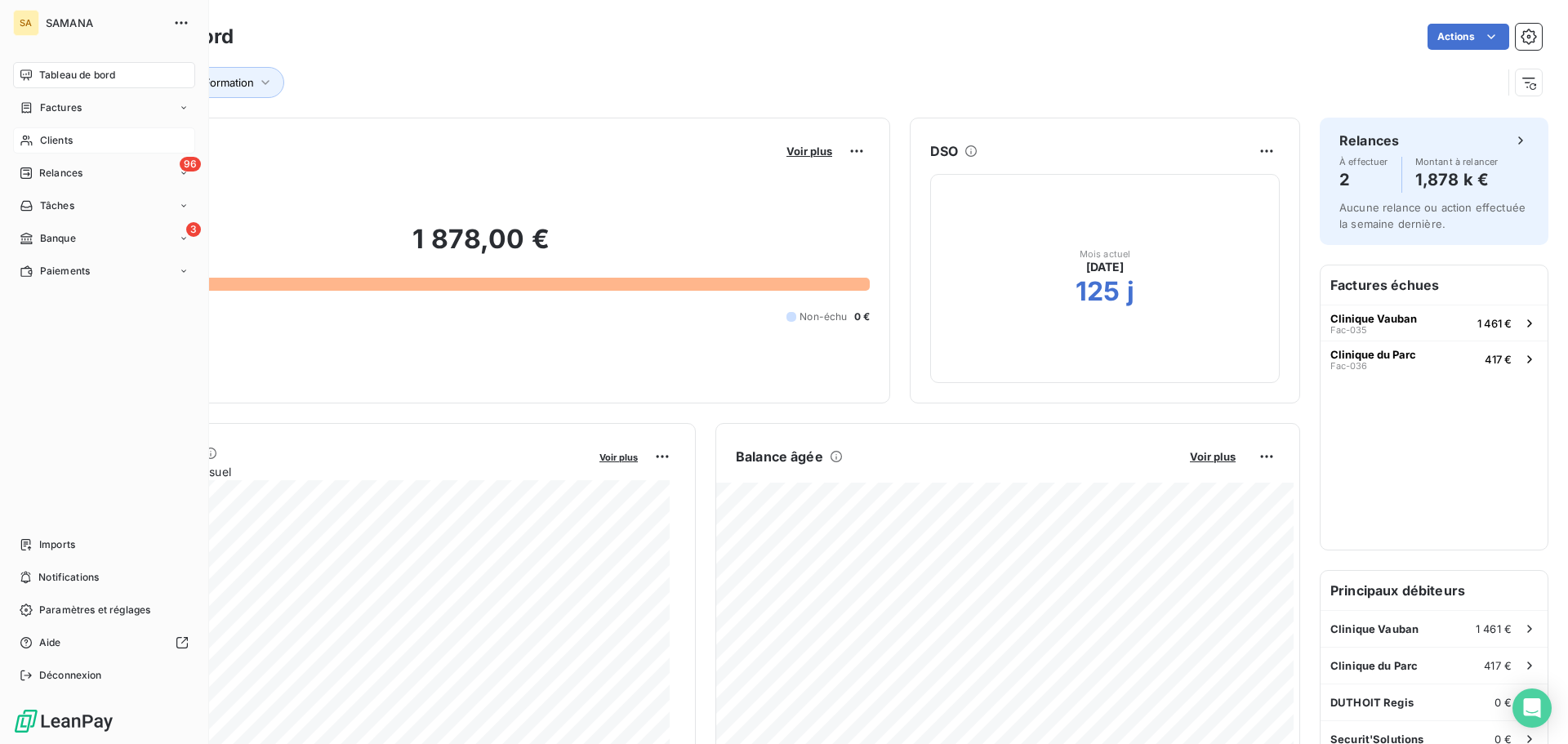
click at [63, 140] on span "Clients" at bounding box center [56, 141] width 32 height 15
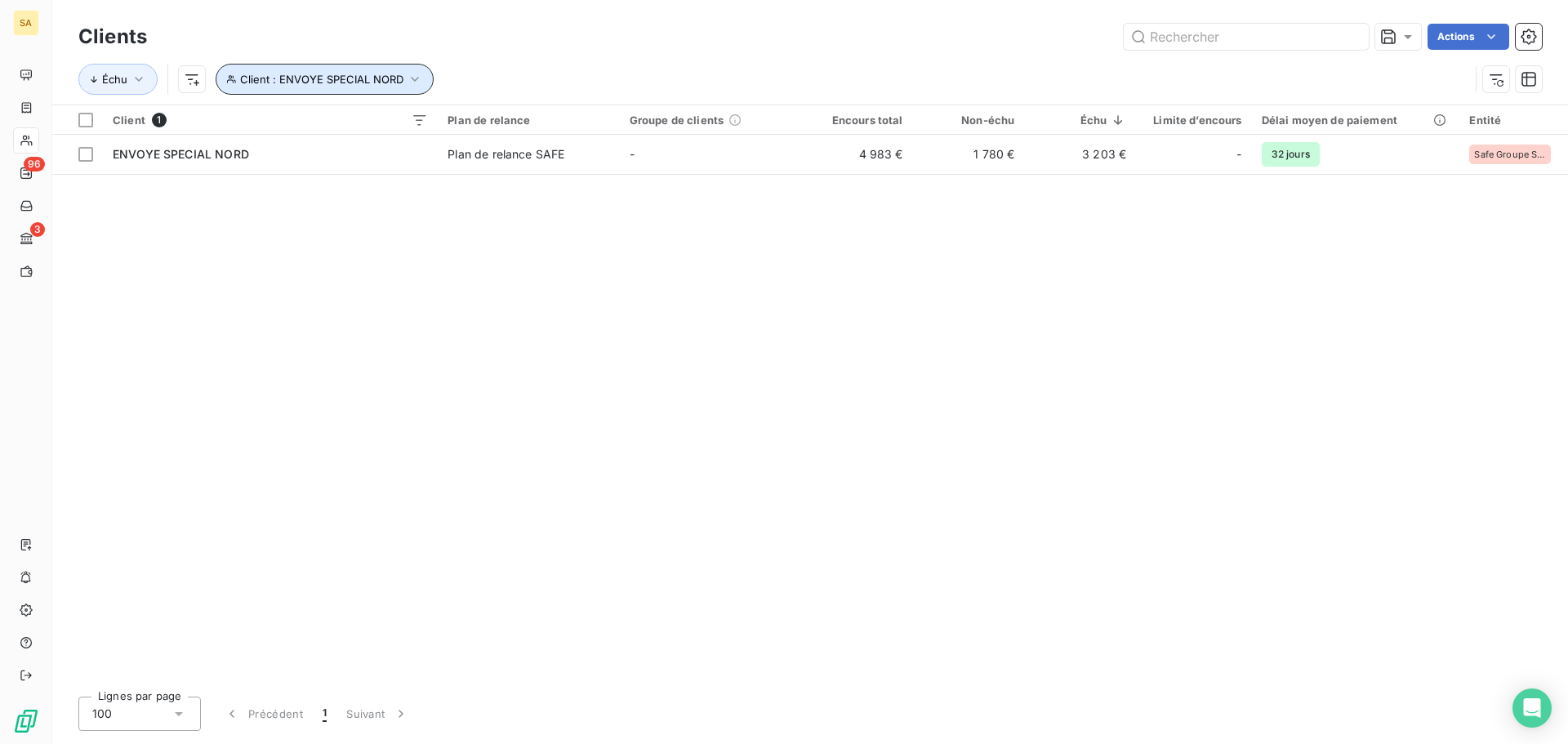
click at [398, 75] on span "Client : ENVOYE SPECIAL NORD" at bounding box center [321, 79] width 163 height 13
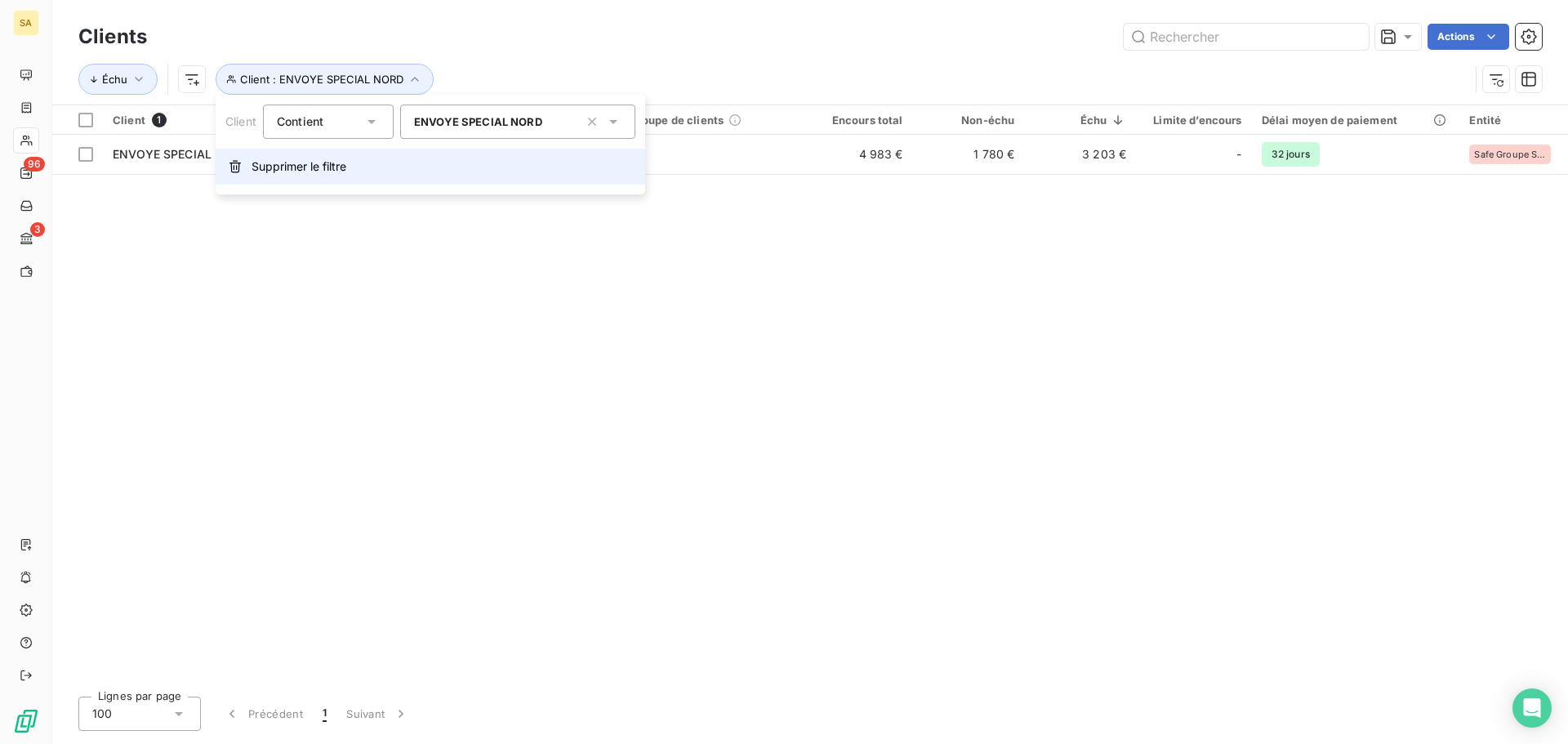
click at [310, 167] on span "Supprimer le filtre" at bounding box center [299, 166] width 95 height 17
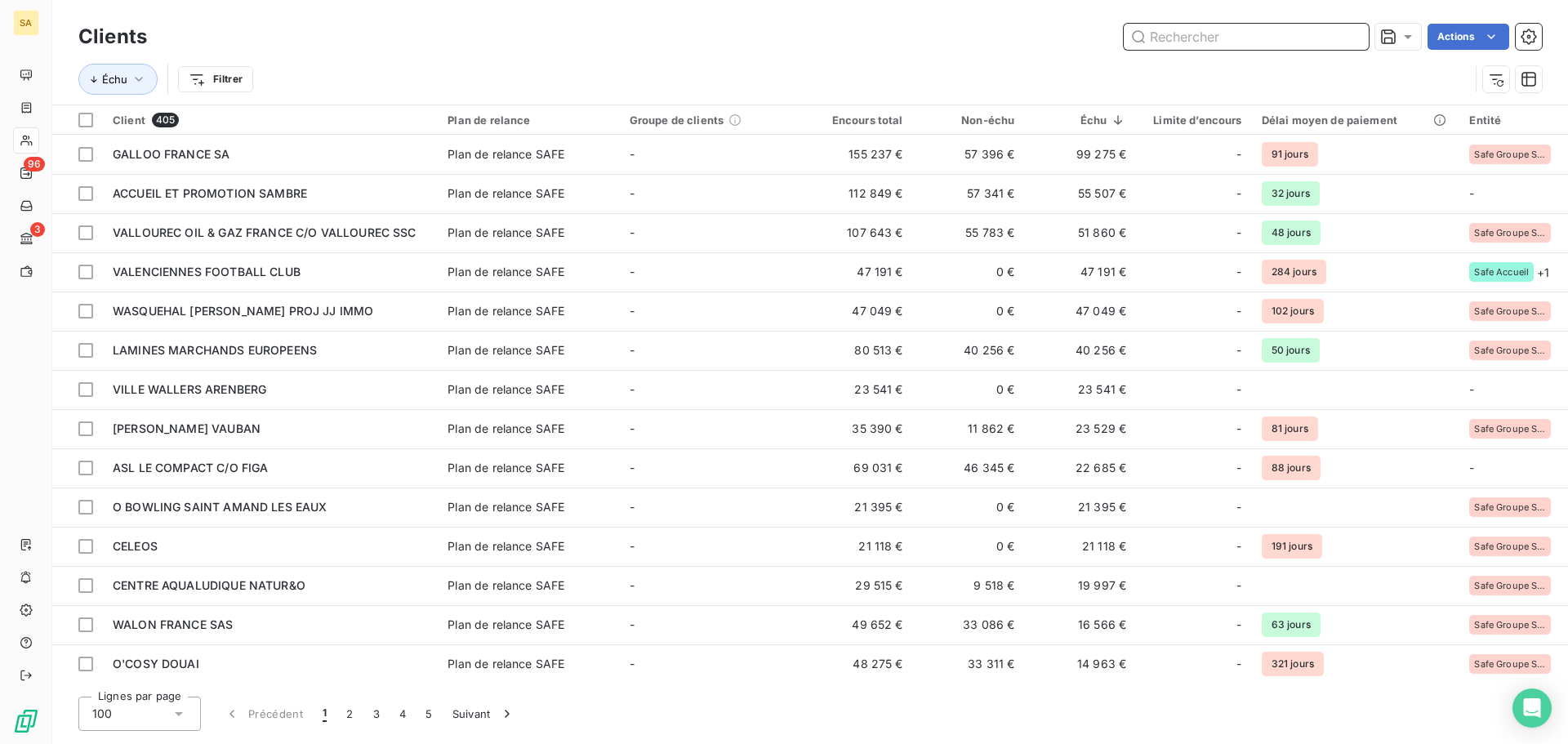
click at [1184, 42] on input "text" at bounding box center [1246, 36] width 245 height 26
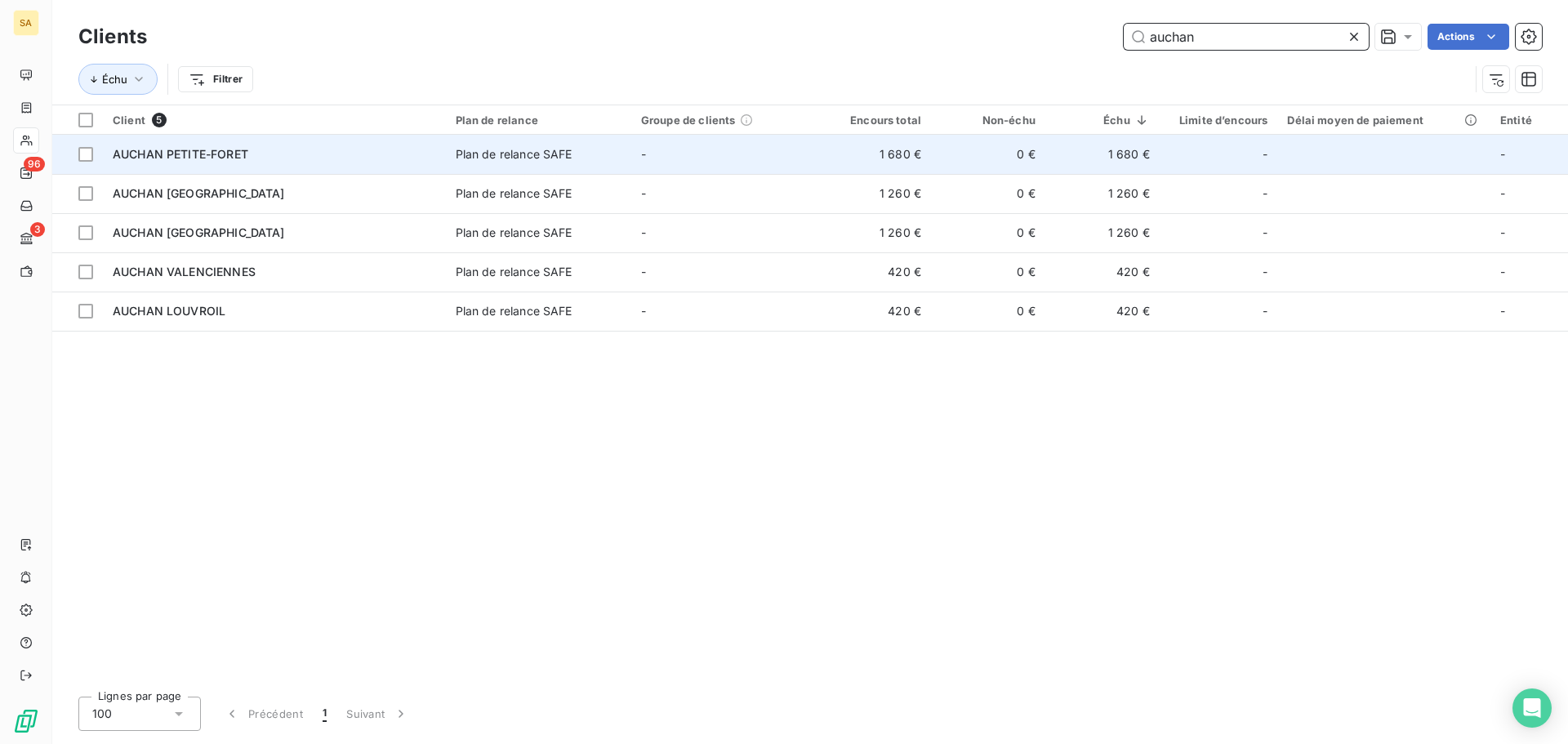
type input "auchan"
click at [368, 158] on div "AUCHAN PETITE-FORET" at bounding box center [274, 155] width 324 height 17
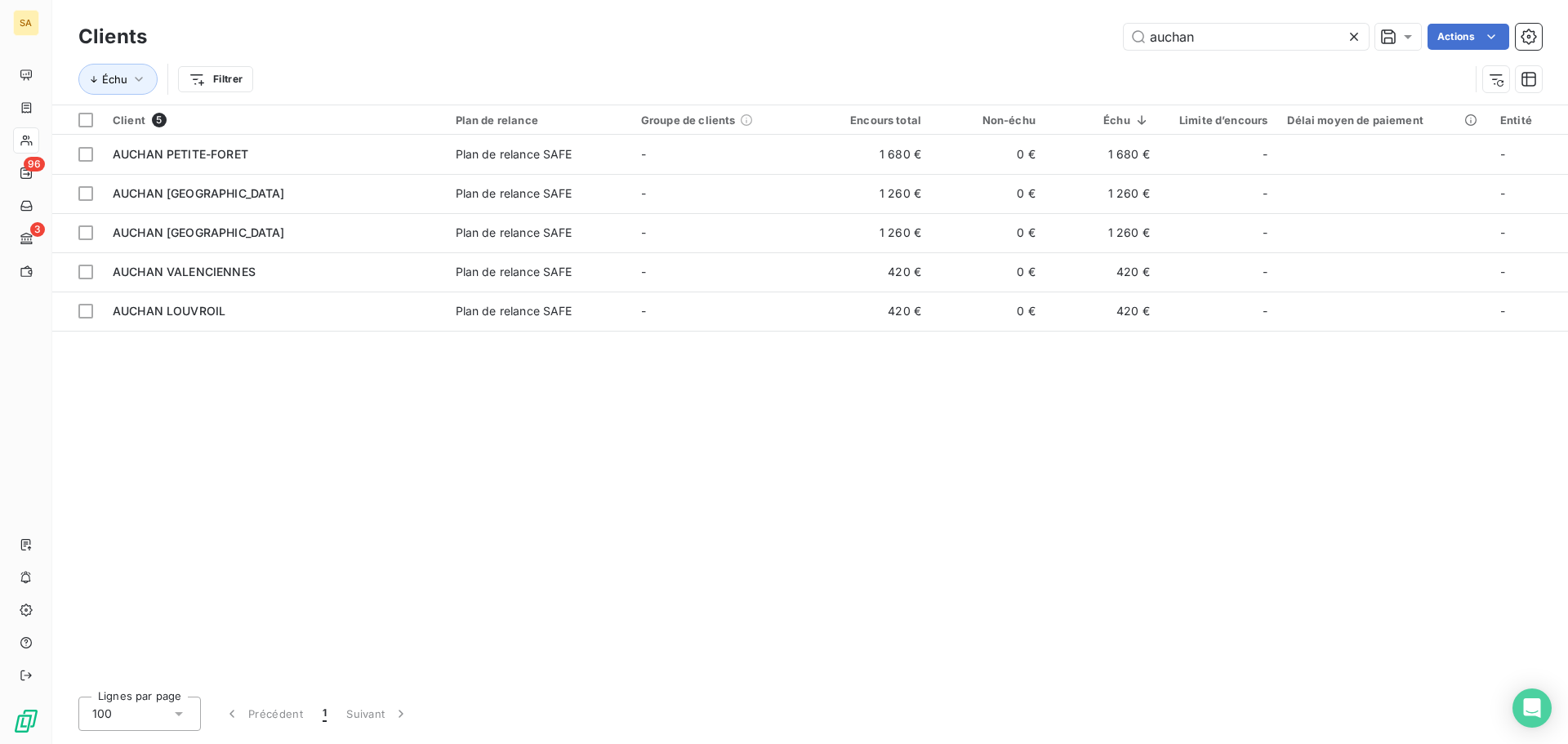
click at [1352, 38] on icon at bounding box center [1354, 37] width 8 height 8
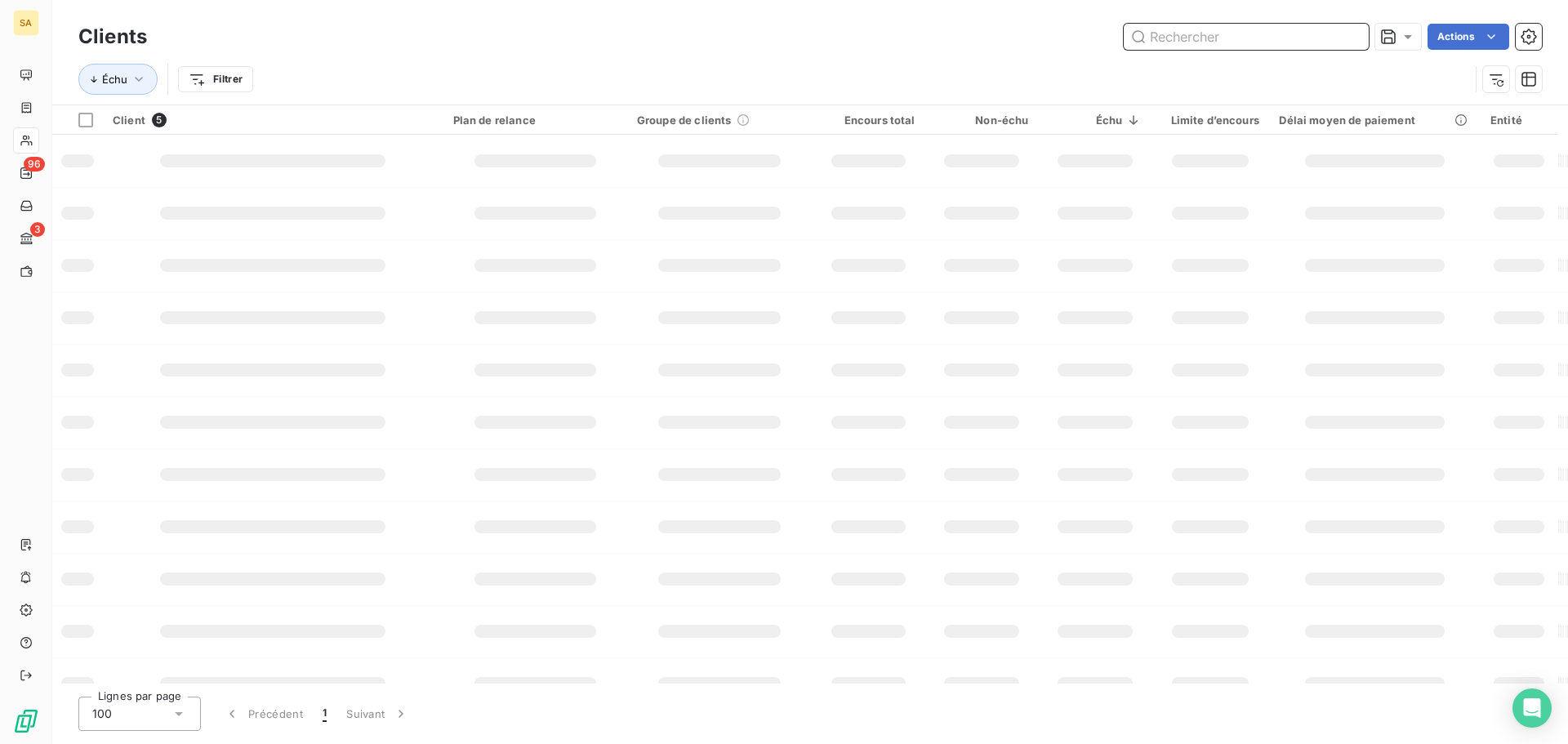
click at [1301, 36] on input "text" at bounding box center [1246, 36] width 245 height 26
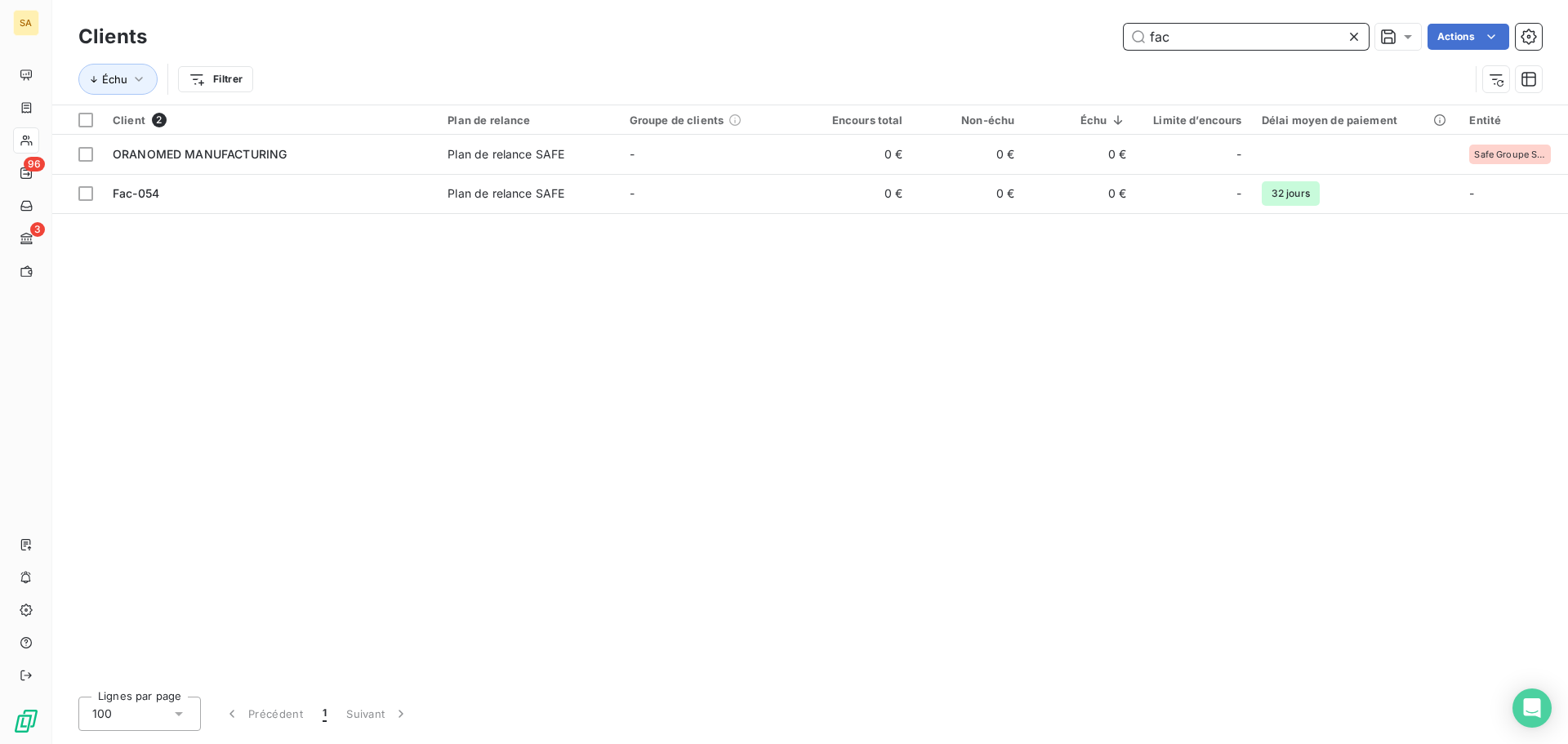
drag, startPoint x: 1210, startPoint y: 36, endPoint x: 542, endPoint y: 49, distance: 668.1
click at [547, 47] on div "fac Actions" at bounding box center [854, 36] width 1375 height 26
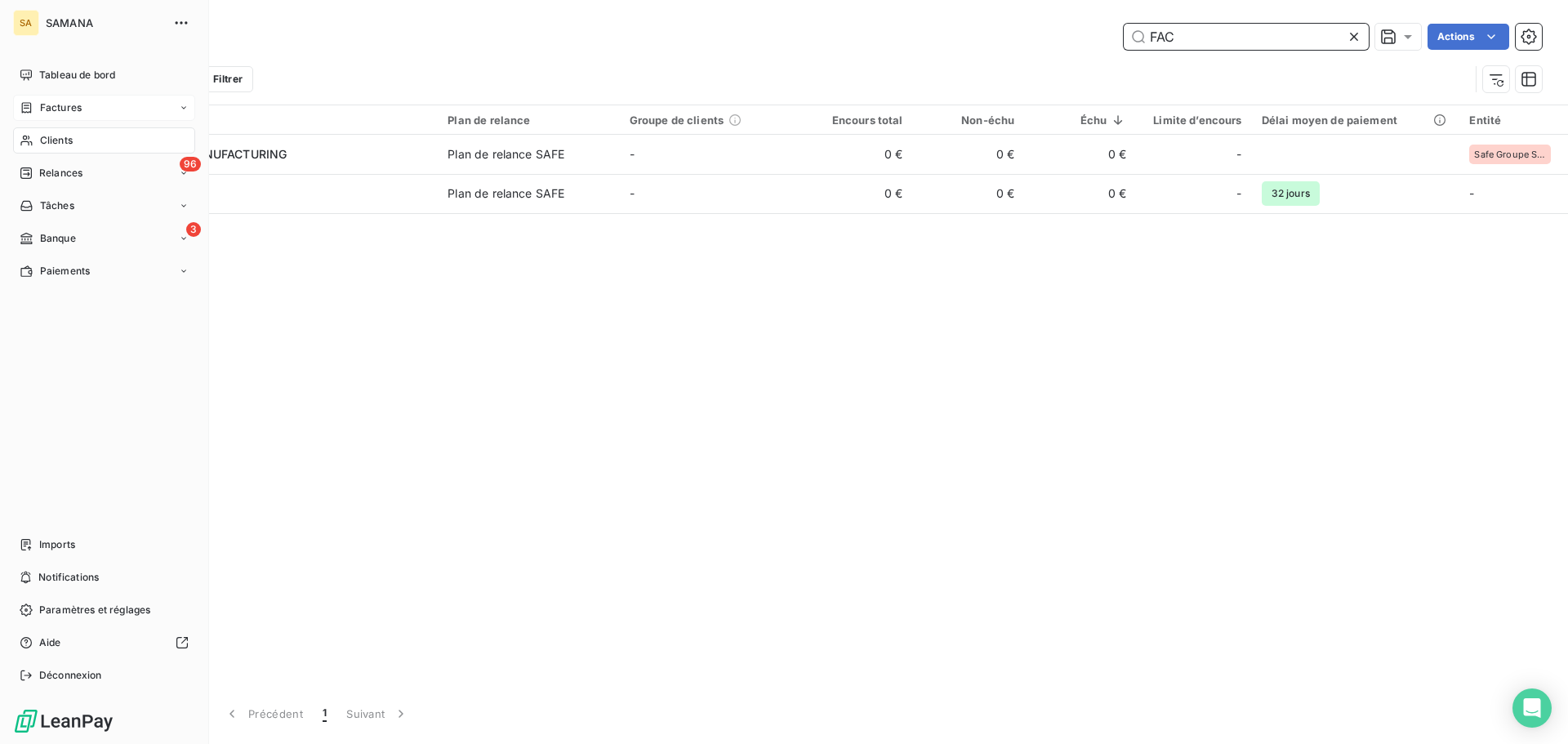
type input "FAC"
click at [42, 112] on span "Factures" at bounding box center [61, 108] width 42 height 15
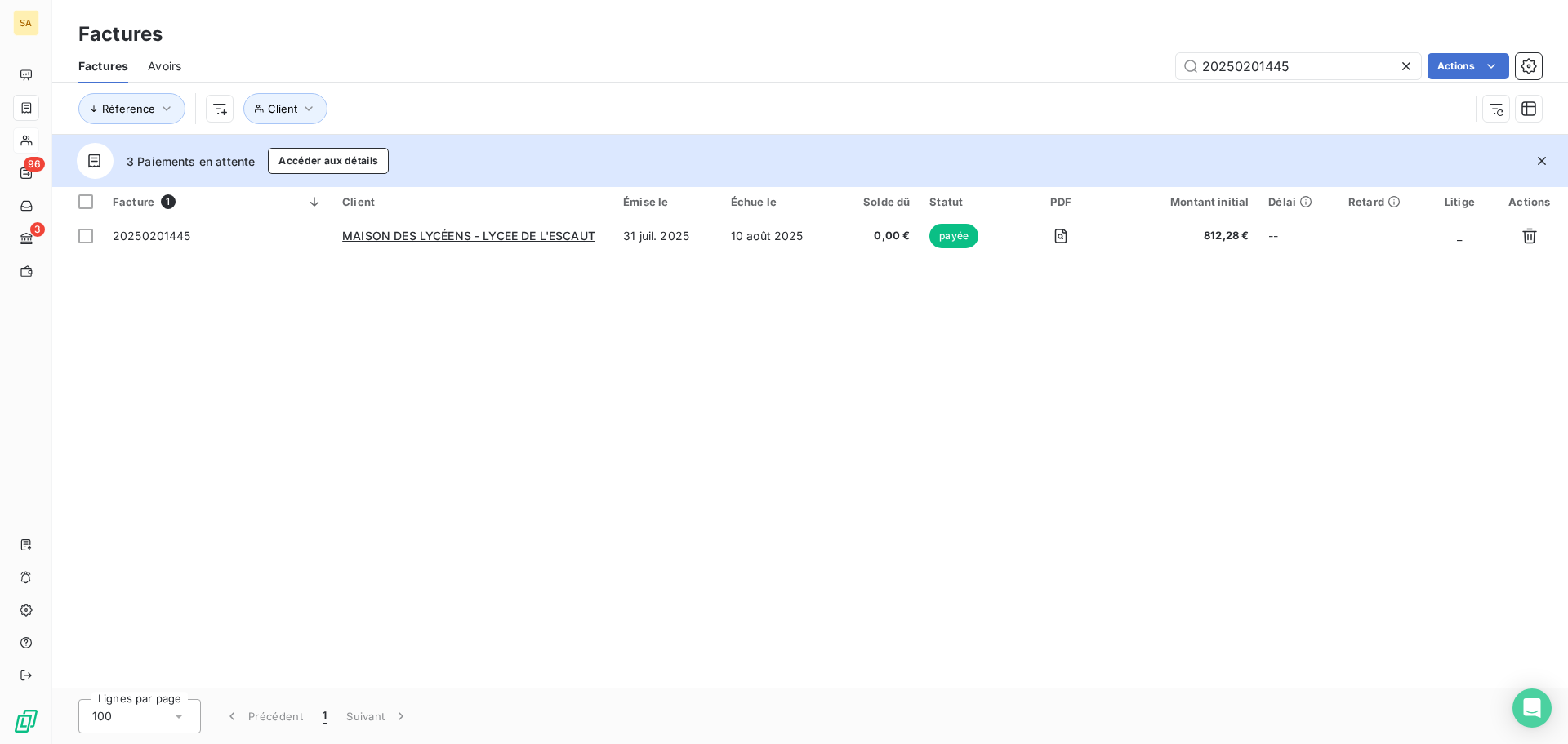
drag, startPoint x: 1304, startPoint y: 62, endPoint x: 218, endPoint y: 84, distance: 1086.2
click at [221, 83] on div "Factures Avoirs 20250201445 Actions Réference Client" at bounding box center [810, 92] width 1516 height 85
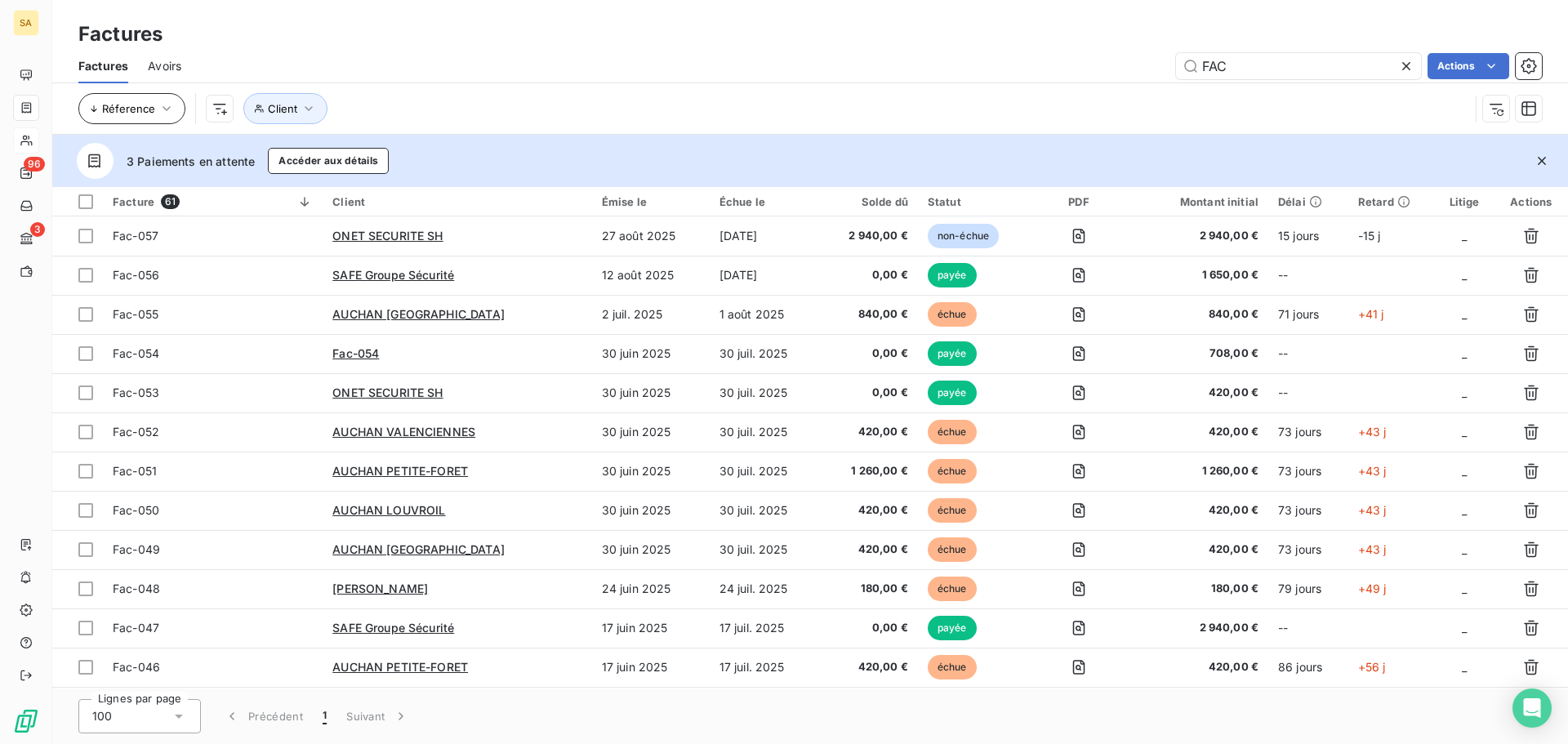
type input "FAC"
click at [165, 108] on icon "button" at bounding box center [166, 109] width 17 height 17
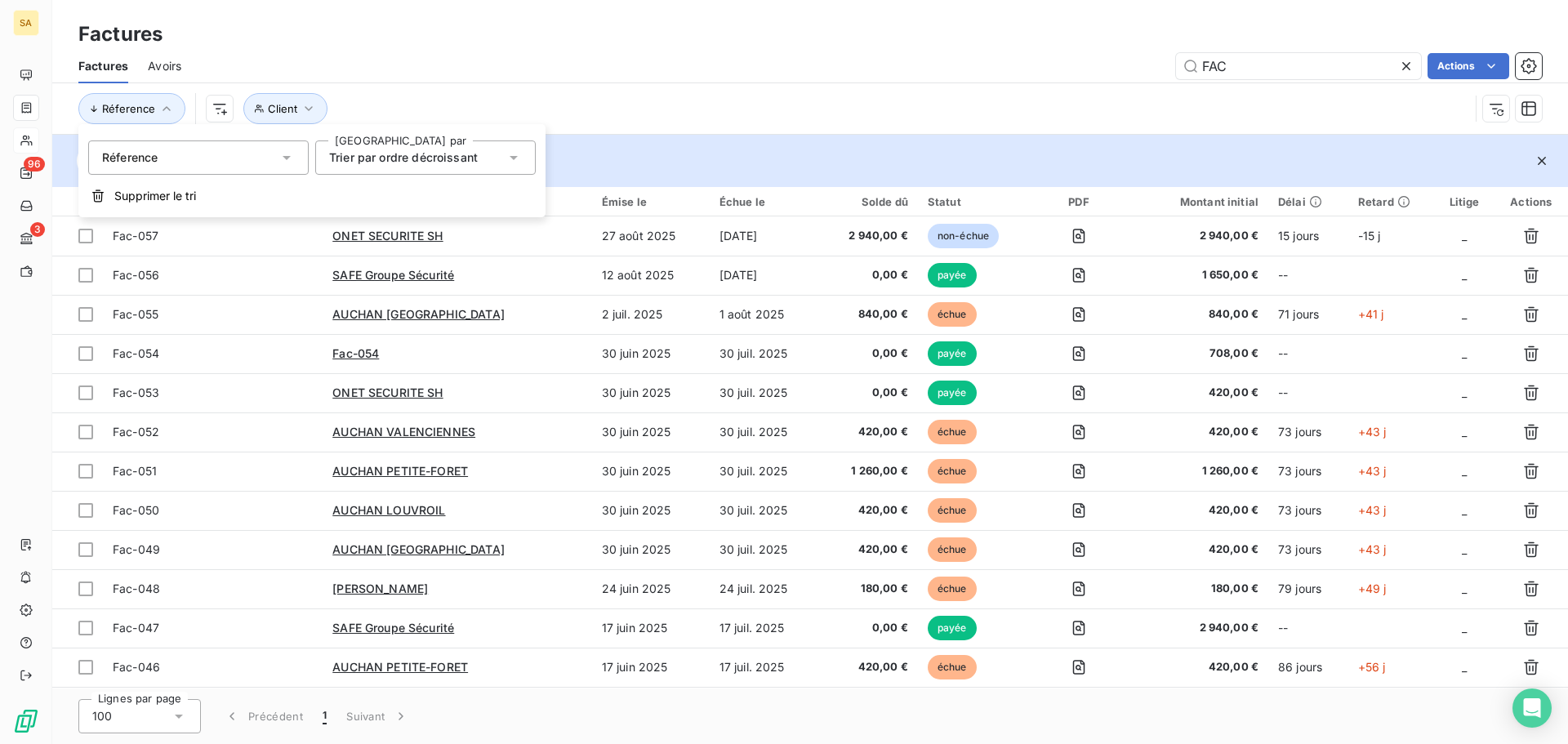
click at [178, 168] on div "Réference" at bounding box center [198, 157] width 221 height 34
click at [178, 163] on div "Réference" at bounding box center [198, 157] width 221 height 34
click at [220, 114] on html "SA 96 3 Factures Factures Avoirs FAC Actions Réference Client 3 Paiements en at…" at bounding box center [784, 372] width 1568 height 744
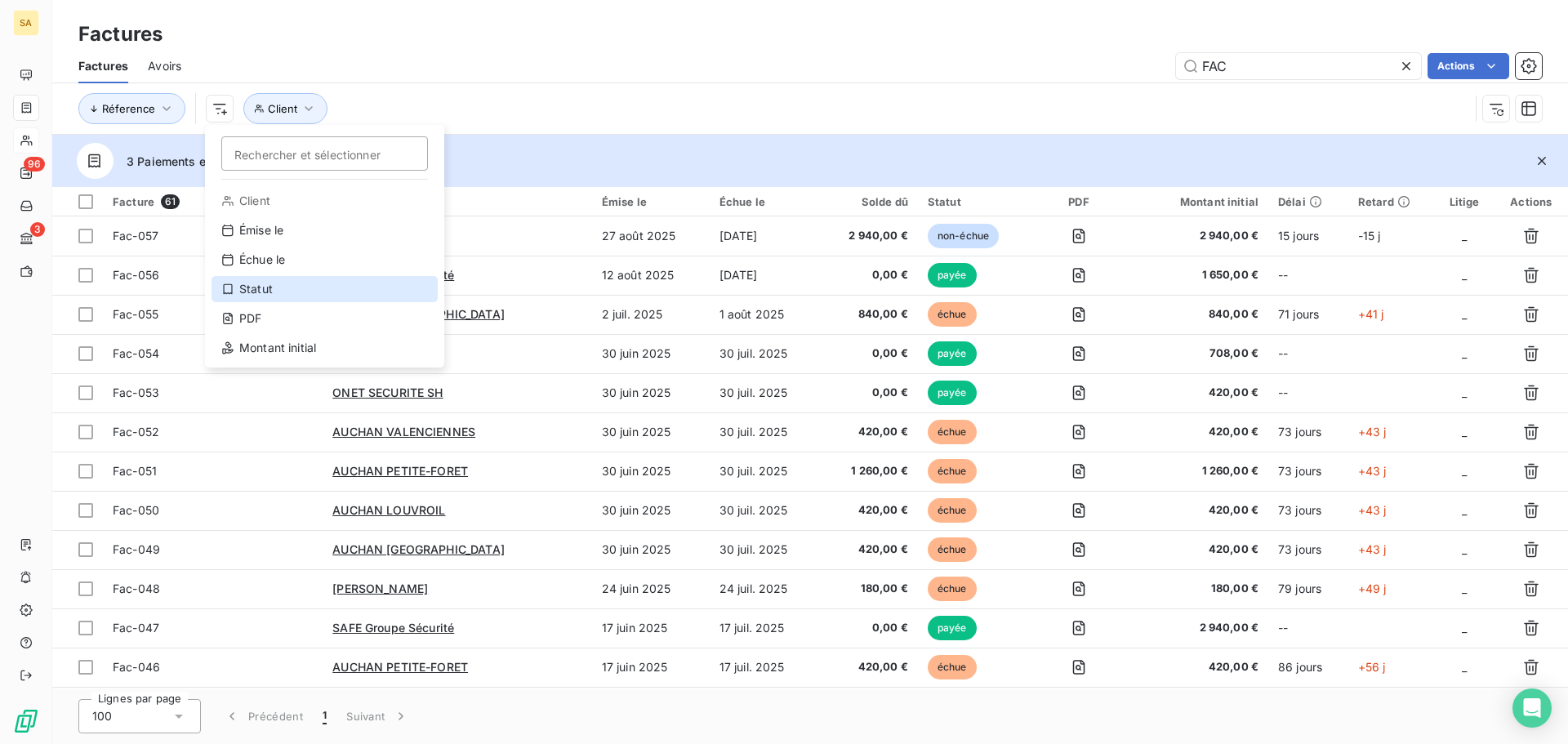
click at [291, 291] on div "Statut" at bounding box center [325, 289] width 226 height 26
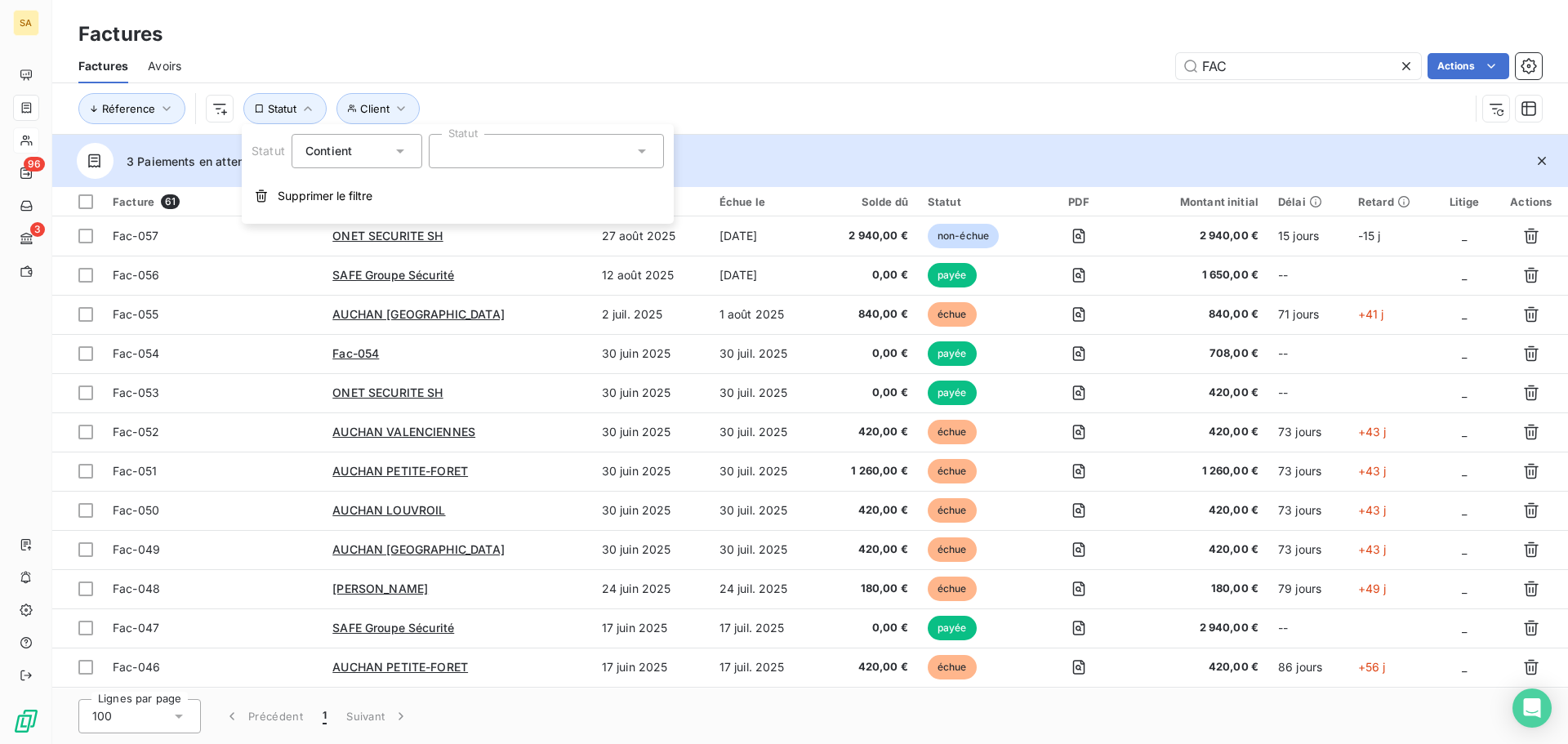
click at [494, 155] on div at bounding box center [546, 151] width 236 height 34
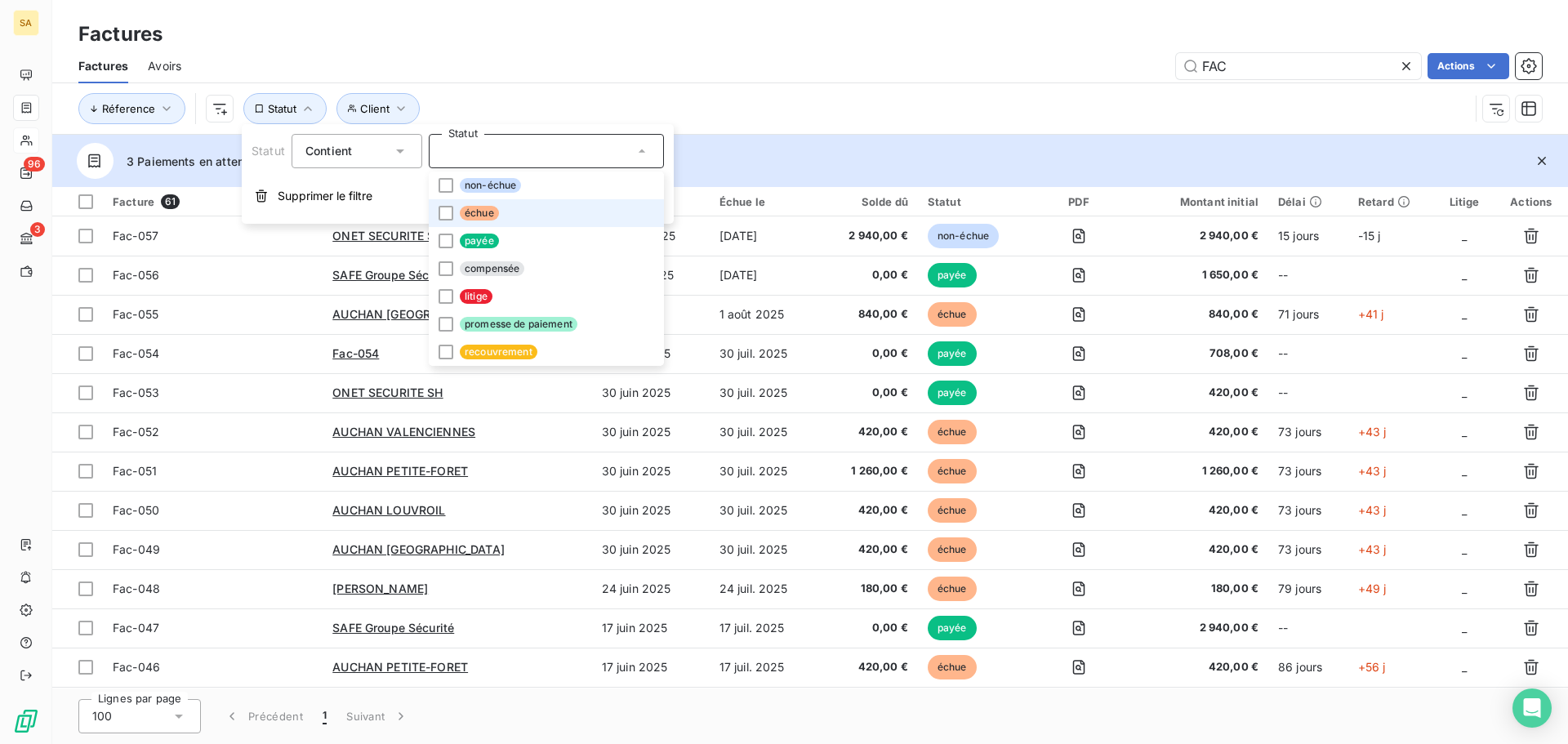
click at [506, 222] on li "échue" at bounding box center [546, 212] width 236 height 27
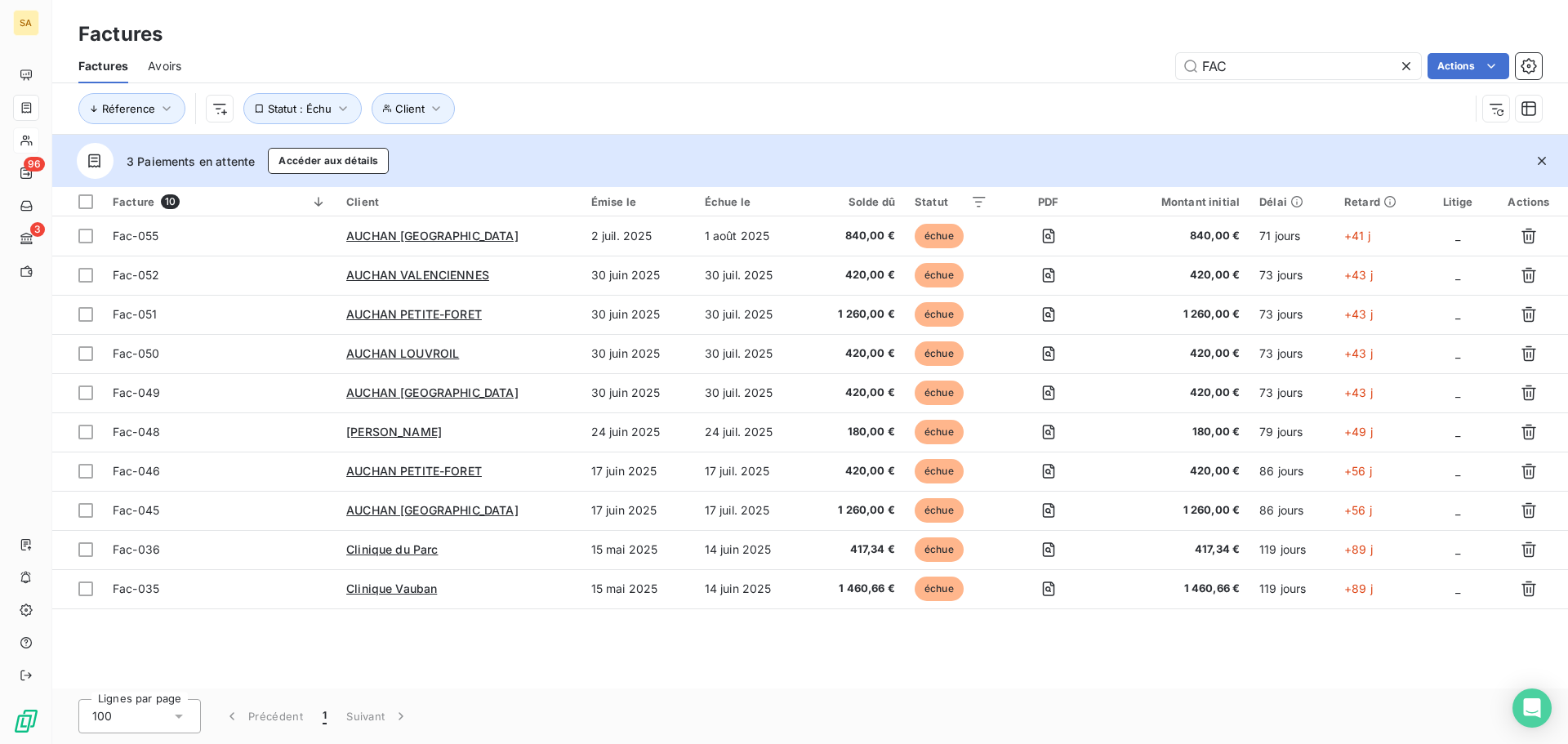
click at [684, 670] on div "Facture 10 Client Émise le Échue le Solde dû Statut PDF Montant initial Délai R…" at bounding box center [810, 438] width 1516 height 501
